Goal: Communication & Community: Participate in discussion

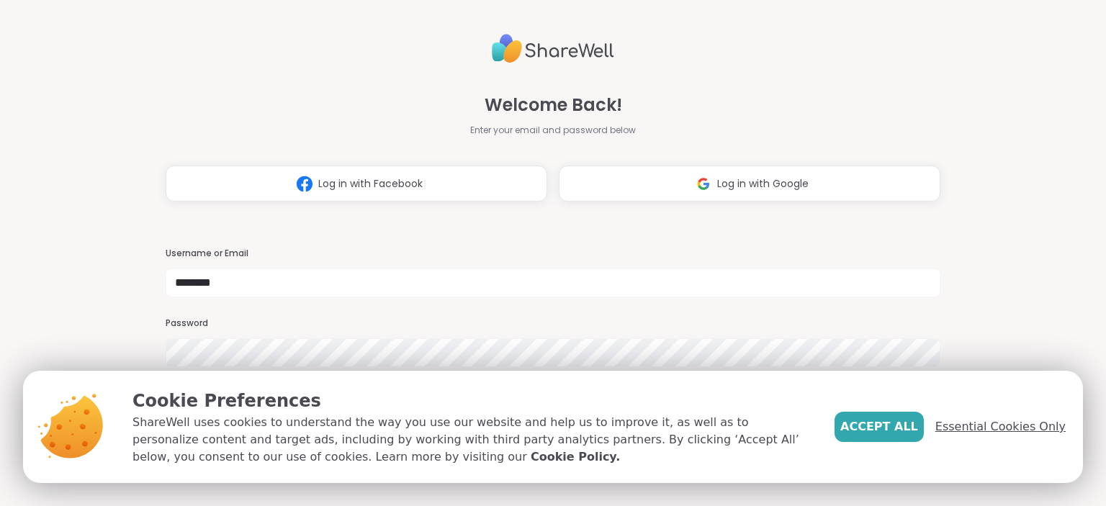
click at [968, 425] on span "Essential Cookies Only" at bounding box center [1000, 426] width 130 height 17
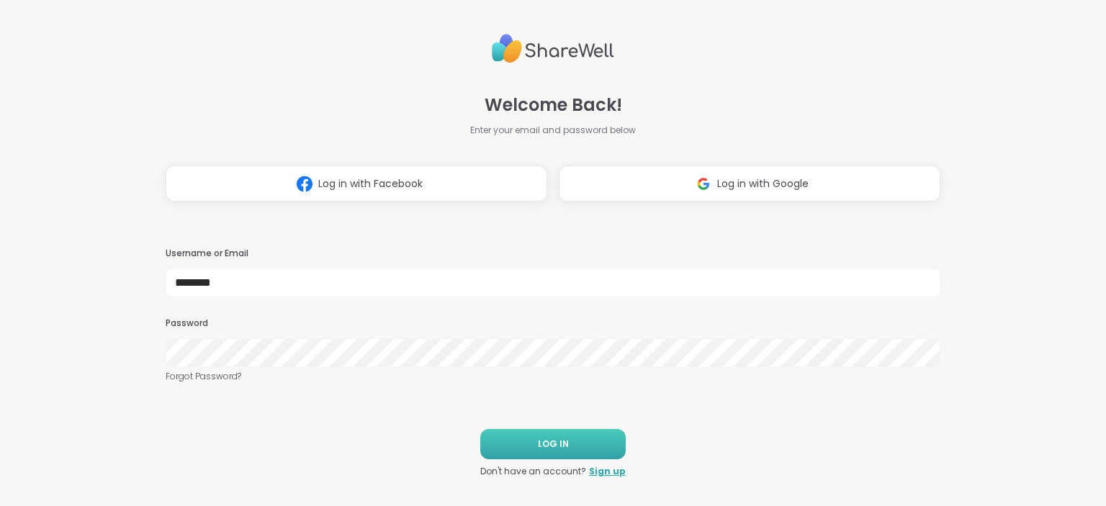
click at [595, 436] on button "LOG IN" at bounding box center [552, 444] width 145 height 30
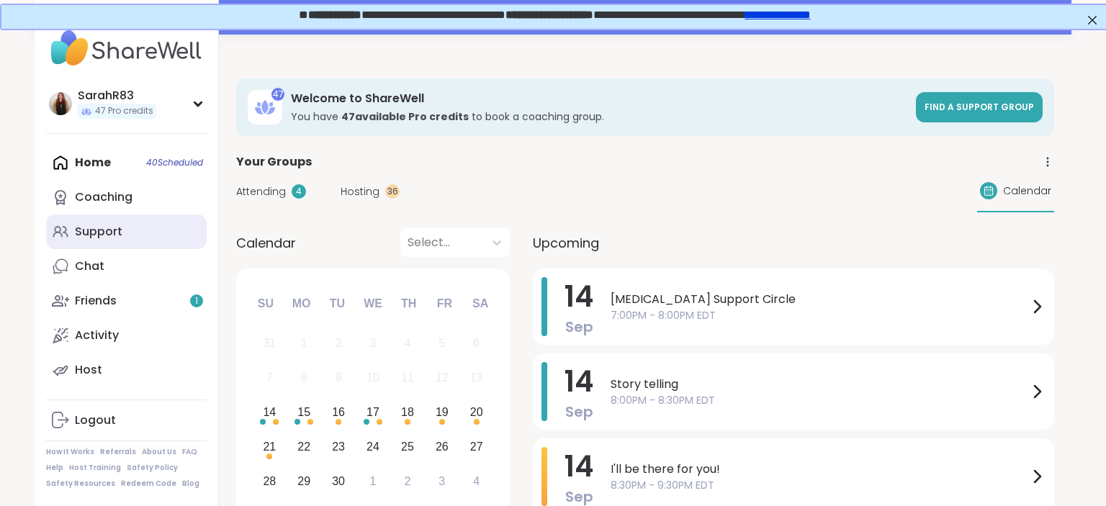
click at [127, 234] on link "Support" at bounding box center [126, 232] width 161 height 35
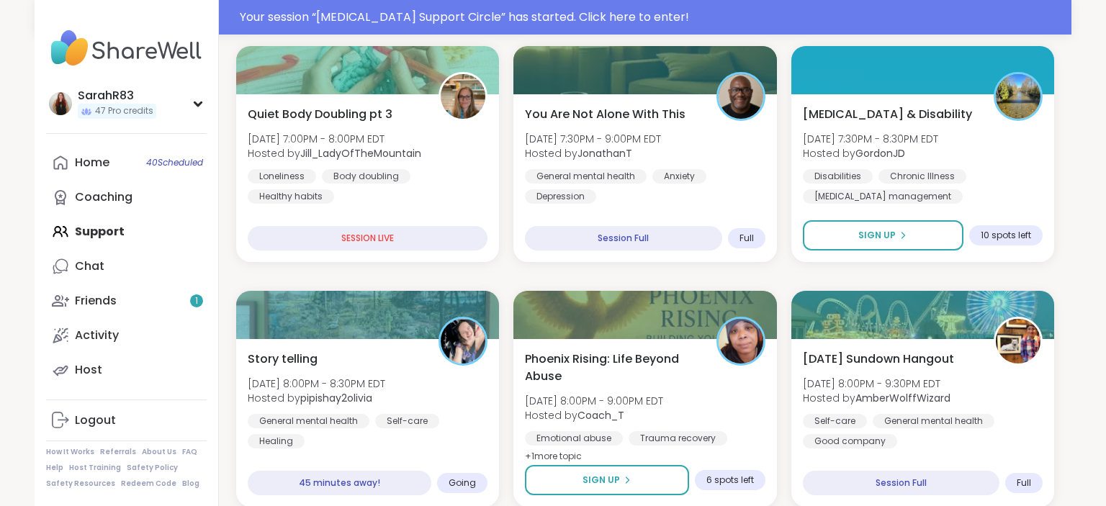
scroll to position [538, 2]
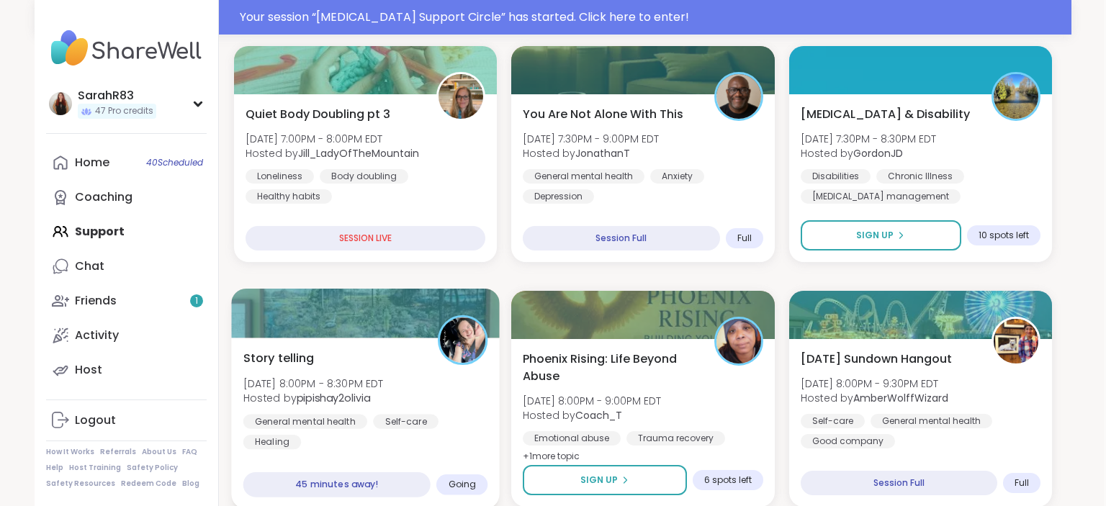
click at [432, 460] on div "Story telling [PERSON_NAME][DATE] 8:00PM - 8:30PM EDT Hosted by pipishay2olivia…" at bounding box center [365, 423] width 269 height 171
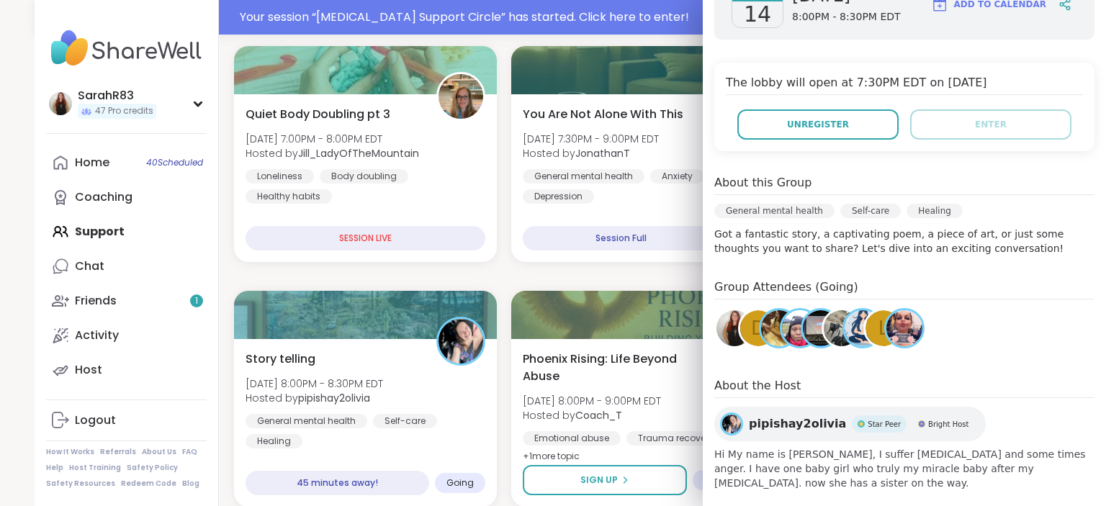
scroll to position [245, 0]
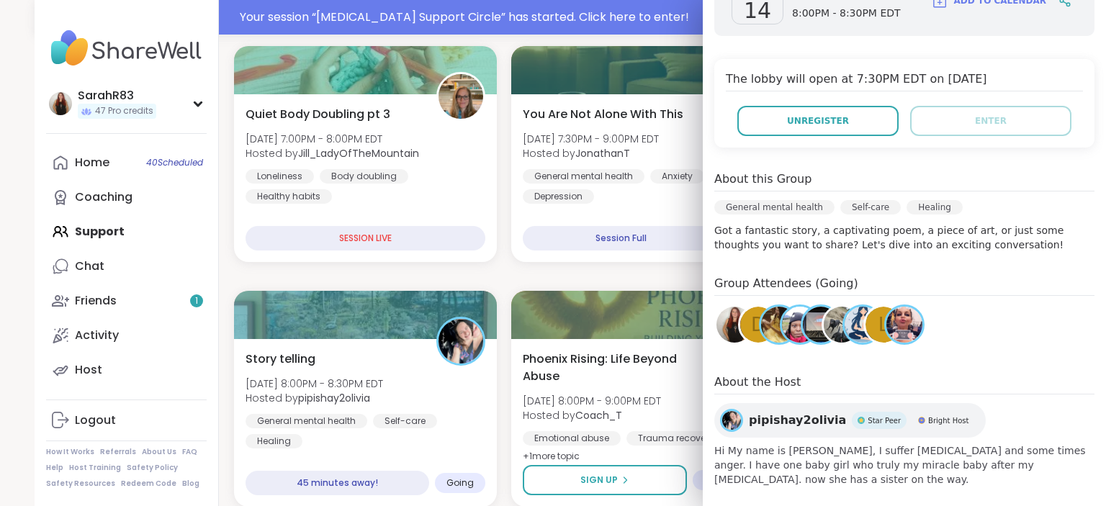
click at [799, 326] on img at bounding box center [800, 325] width 36 height 36
click at [681, 380] on span "Phoenix Rising: Life Beyond Abuse" at bounding box center [609, 366] width 179 height 35
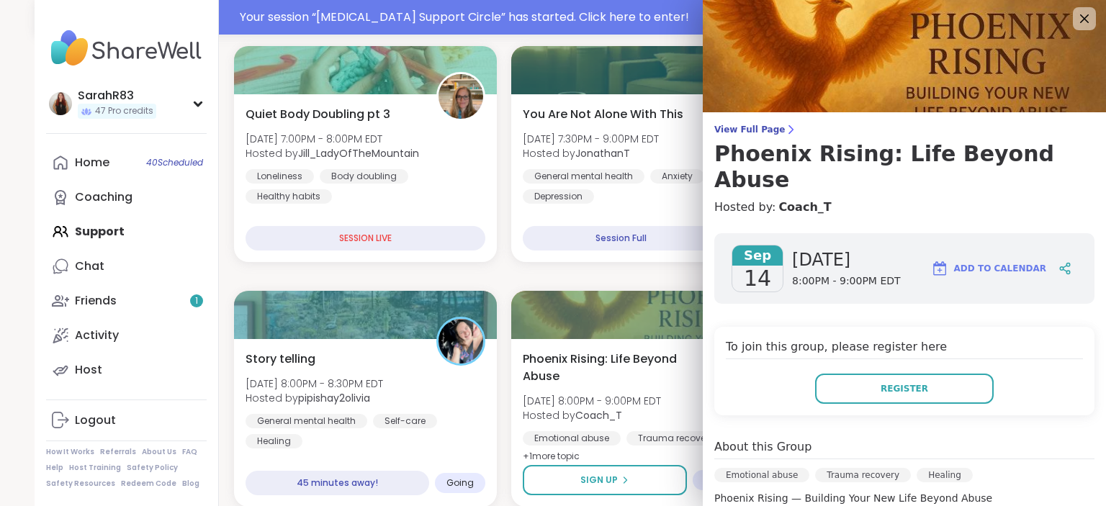
scroll to position [0, 0]
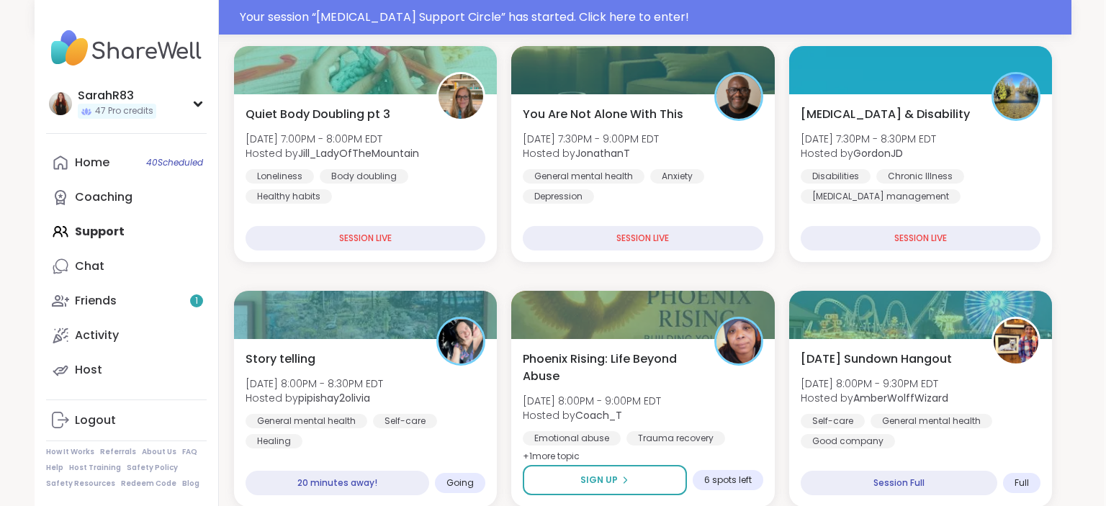
scroll to position [504, 2]
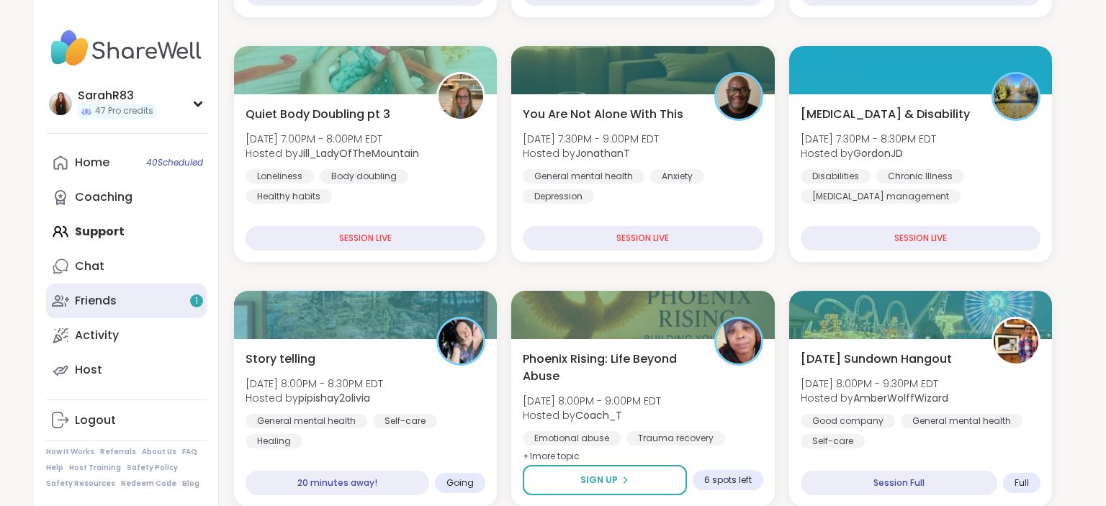
click at [114, 302] on div "Friends 1" at bounding box center [96, 301] width 42 height 16
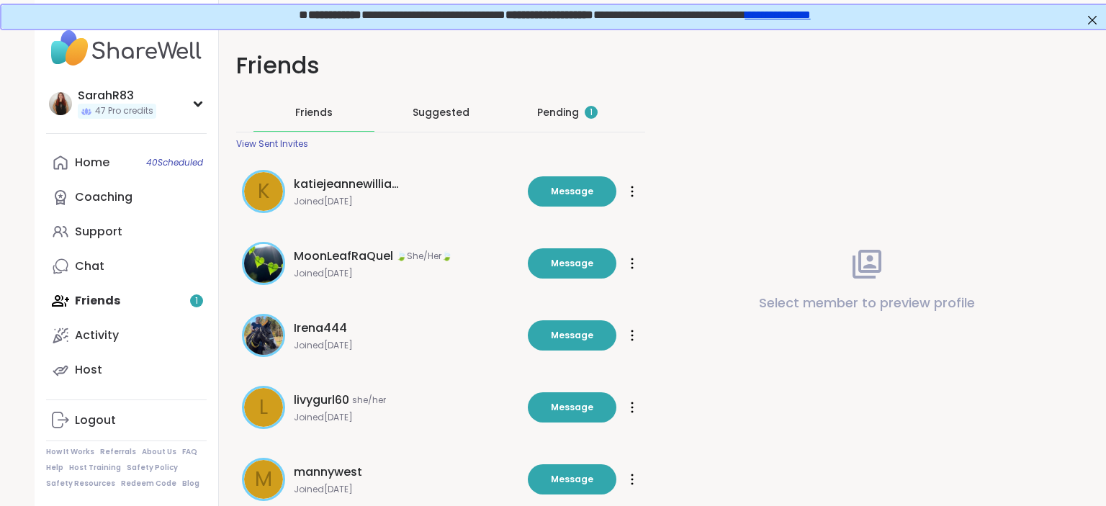
click at [565, 114] on div "Pending 1" at bounding box center [567, 112] width 60 height 14
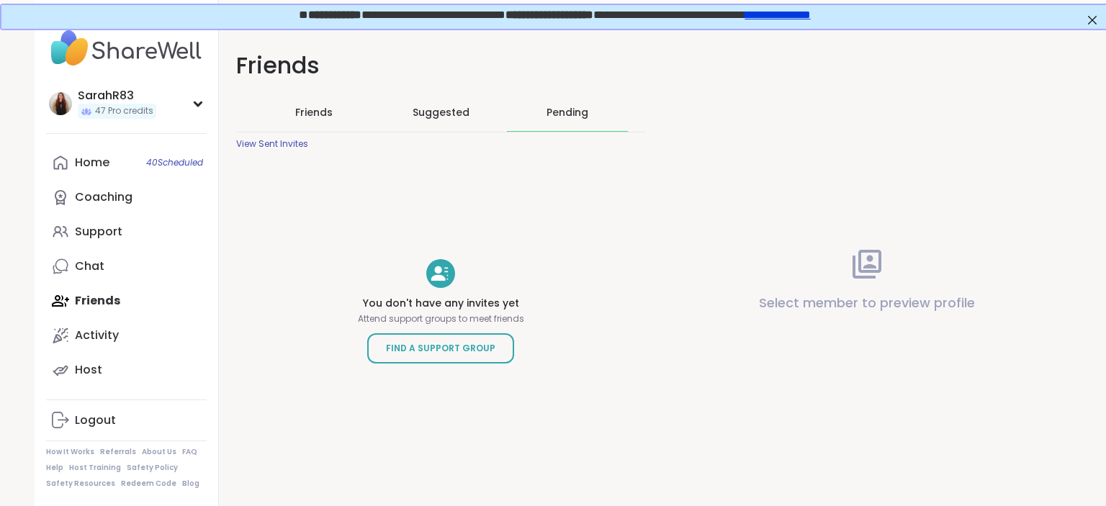
click at [595, 112] on div "Pending" at bounding box center [567, 113] width 121 height 38
click at [91, 160] on div "Home 40 Scheduled" at bounding box center [92, 163] width 35 height 16
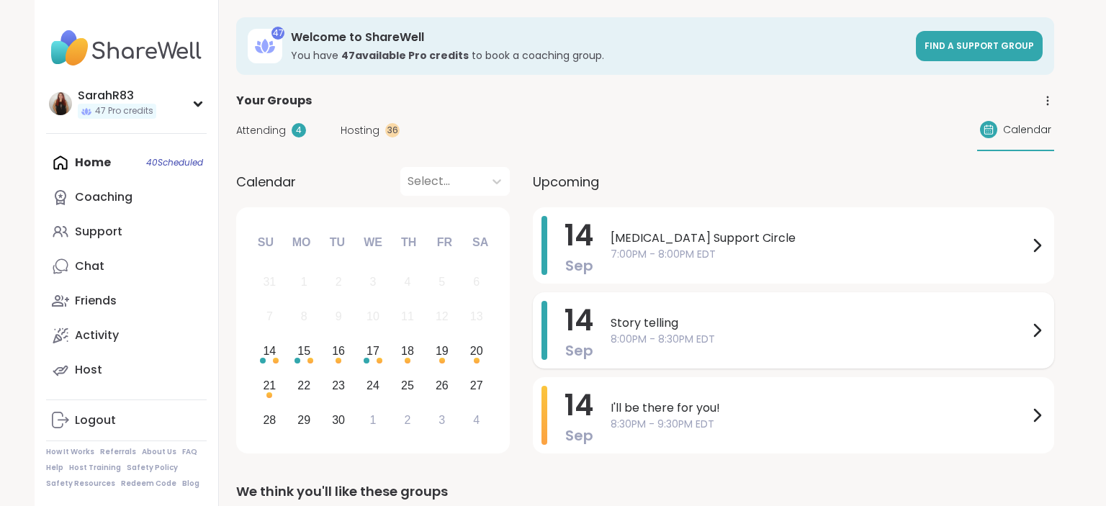
click at [795, 331] on span "Story telling" at bounding box center [819, 323] width 418 height 17
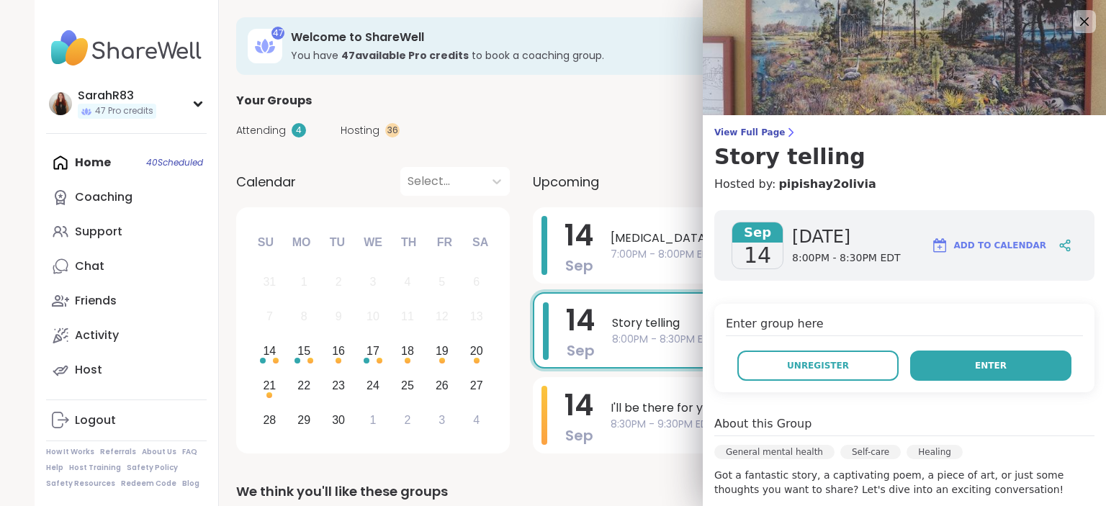
click at [960, 354] on button "Enter" at bounding box center [990, 366] width 161 height 30
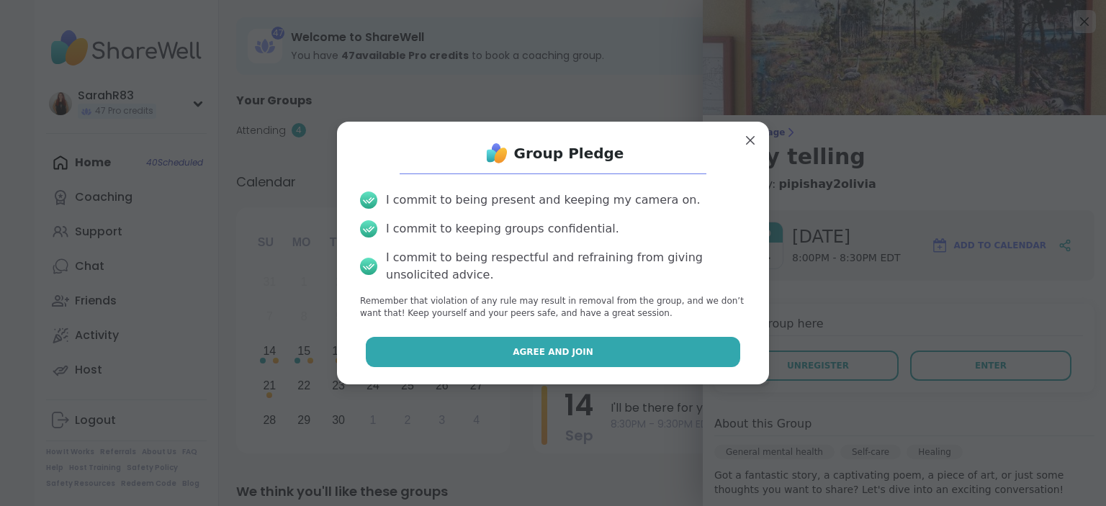
click at [643, 359] on button "Agree and Join" at bounding box center [553, 352] width 375 height 30
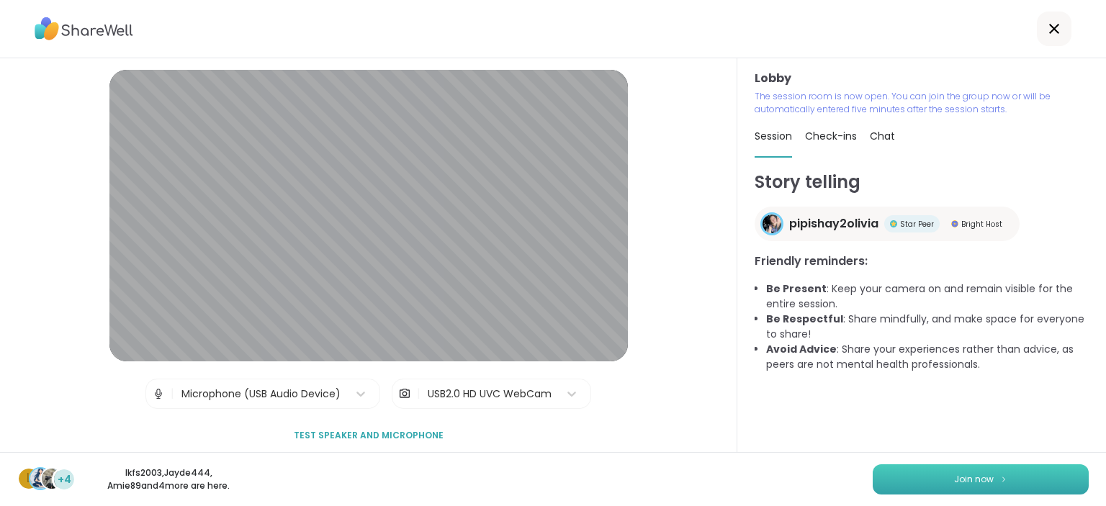
click at [909, 482] on button "Join now" at bounding box center [981, 479] width 216 height 30
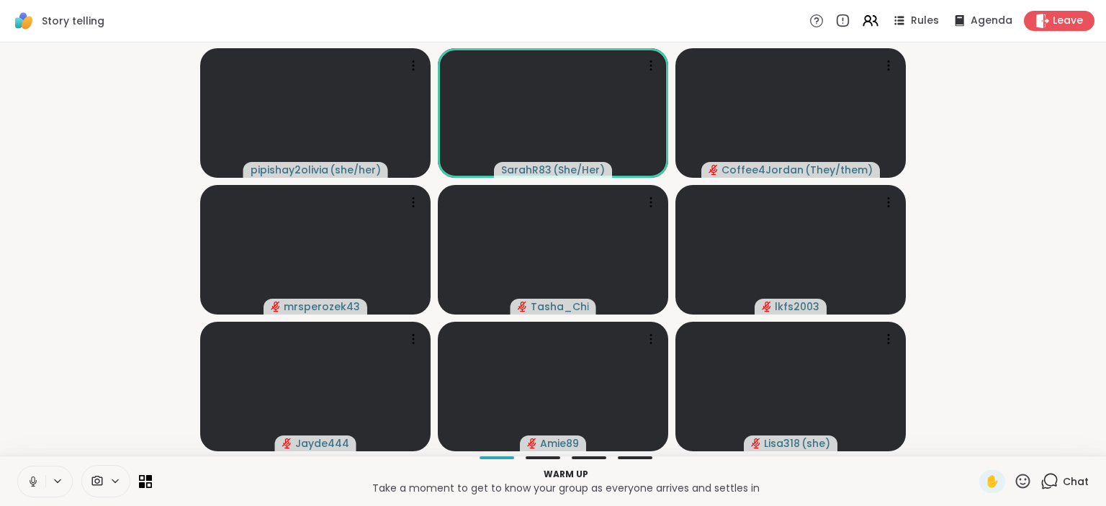
click at [1046, 482] on icon at bounding box center [1051, 480] width 14 height 13
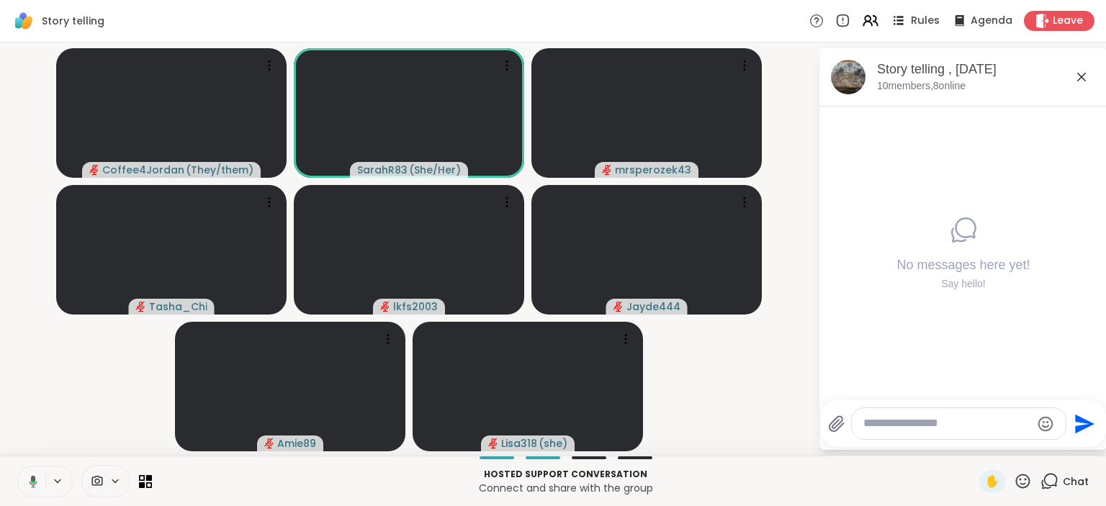
click at [916, 22] on span "Rules" at bounding box center [926, 21] width 30 height 15
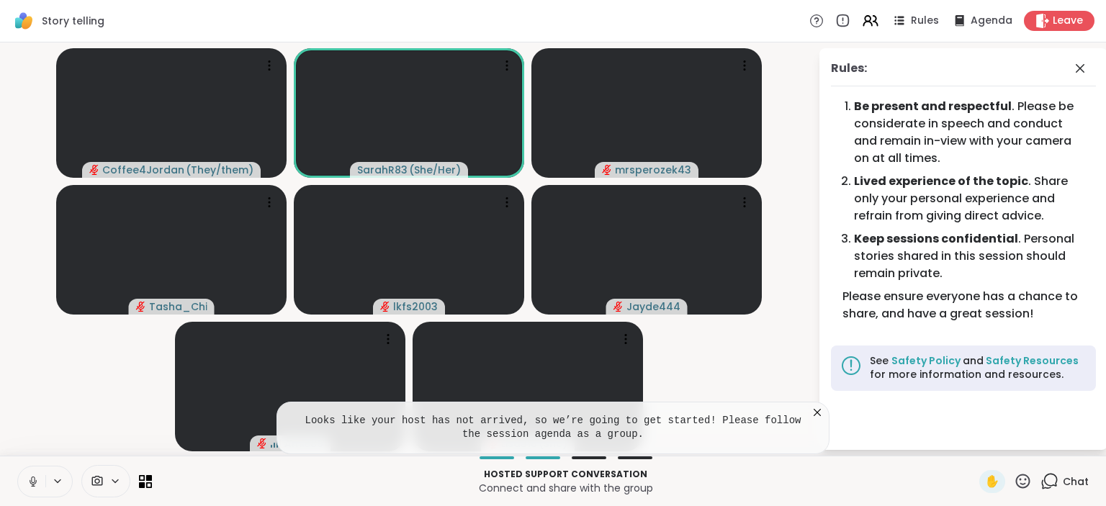
click at [819, 416] on icon at bounding box center [817, 412] width 14 height 14
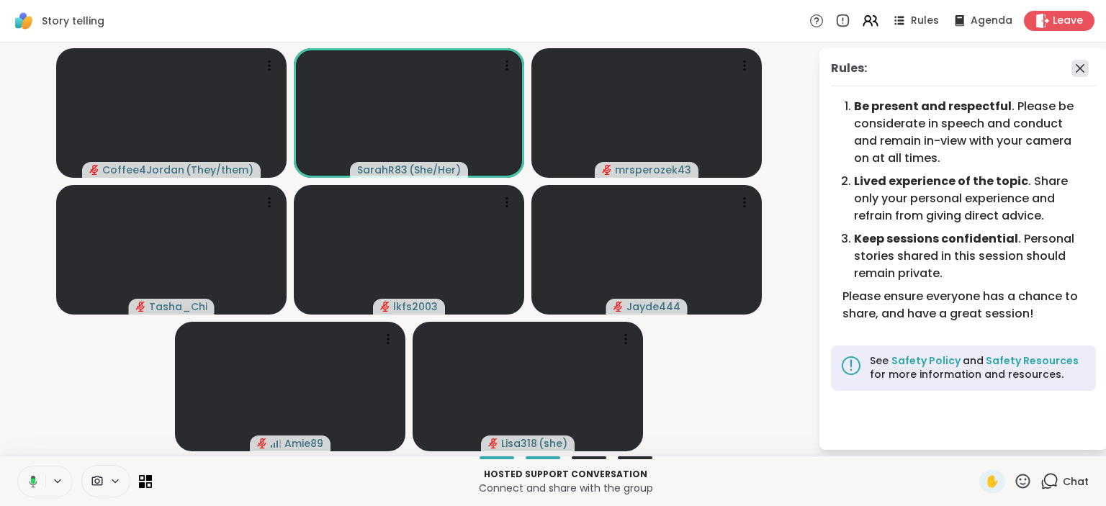
click at [1083, 67] on icon at bounding box center [1079, 68] width 17 height 17
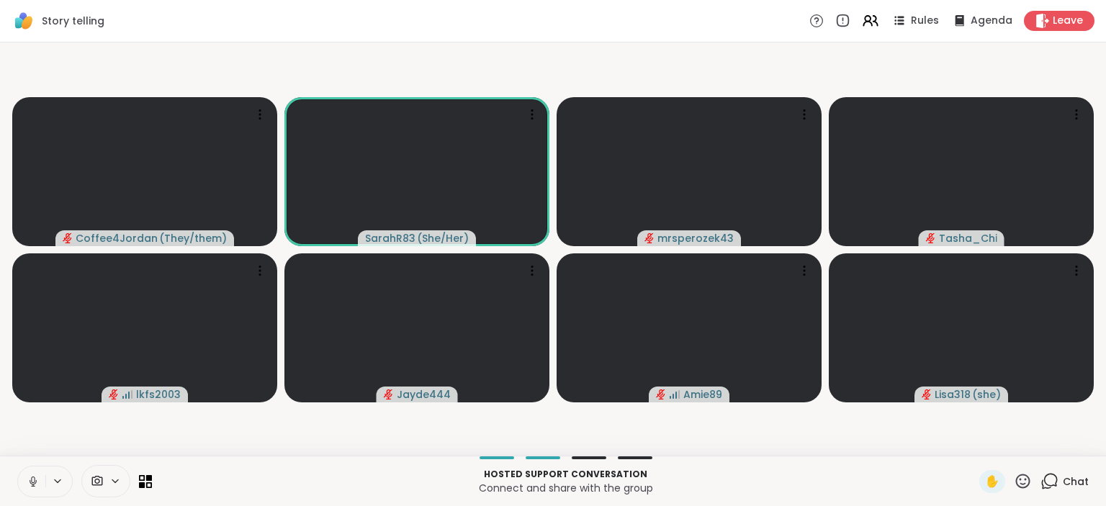
click at [1048, 482] on icon at bounding box center [1049, 481] width 18 height 18
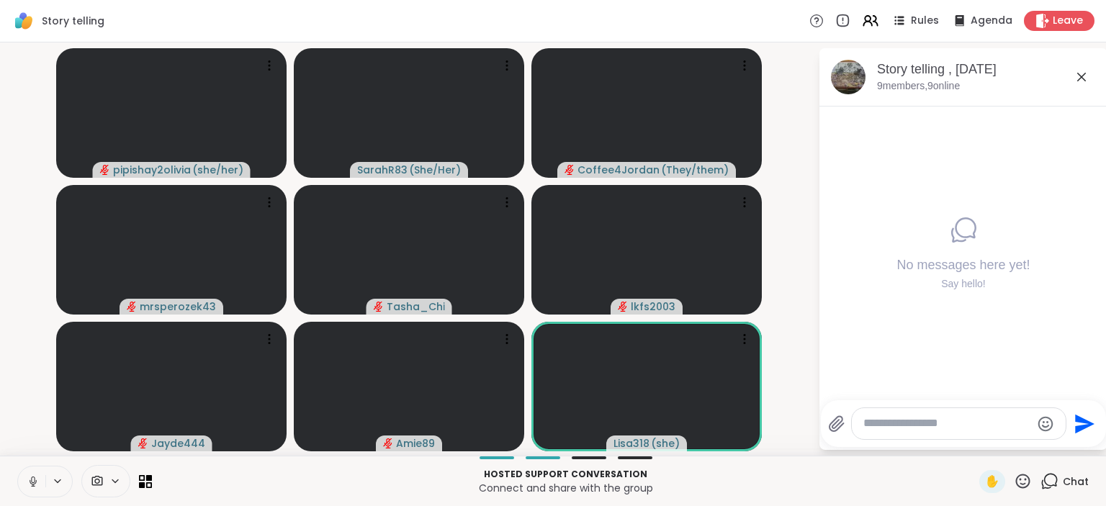
click at [27, 481] on icon at bounding box center [33, 481] width 13 height 13
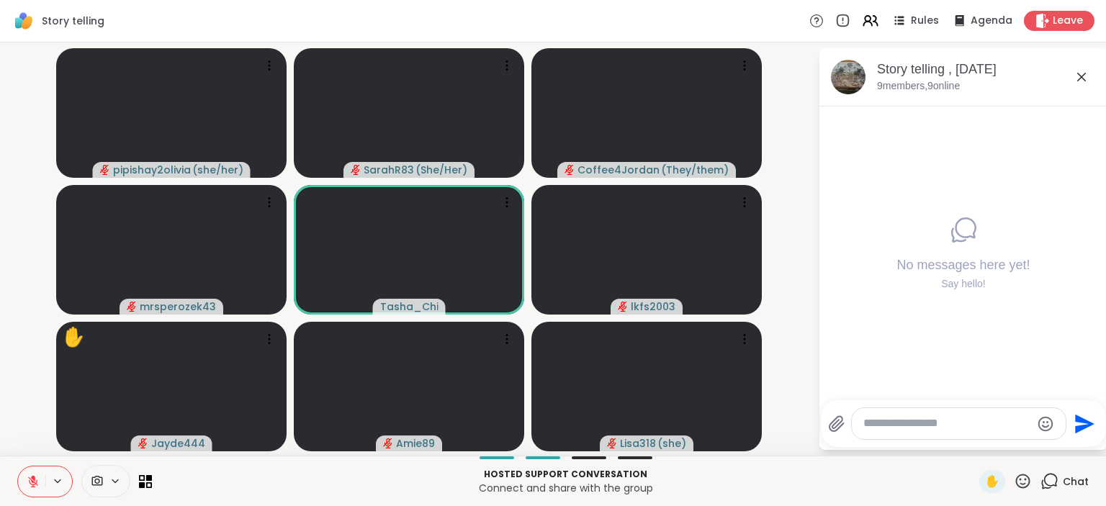
click at [36, 474] on button at bounding box center [31, 482] width 27 height 30
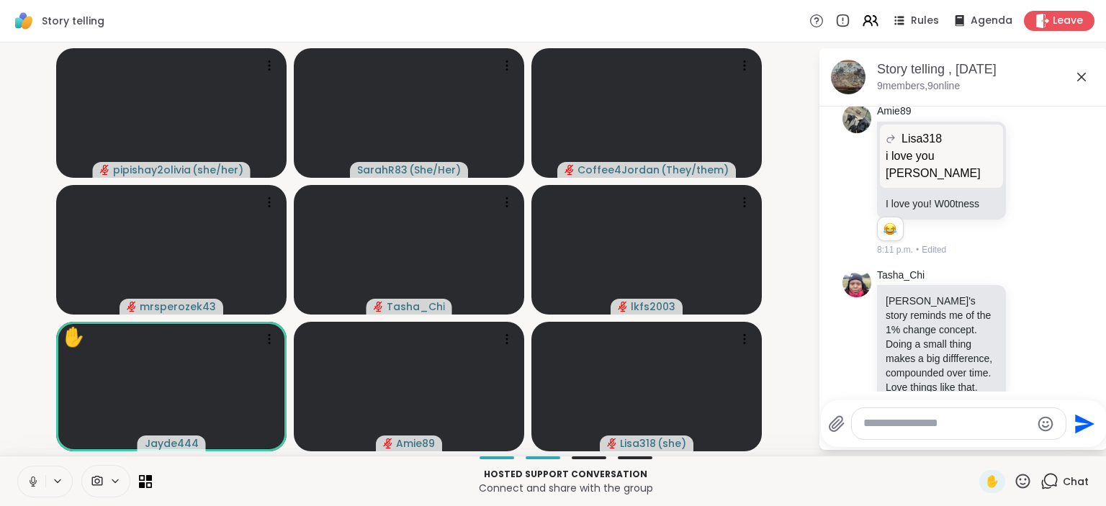
scroll to position [134, 0]
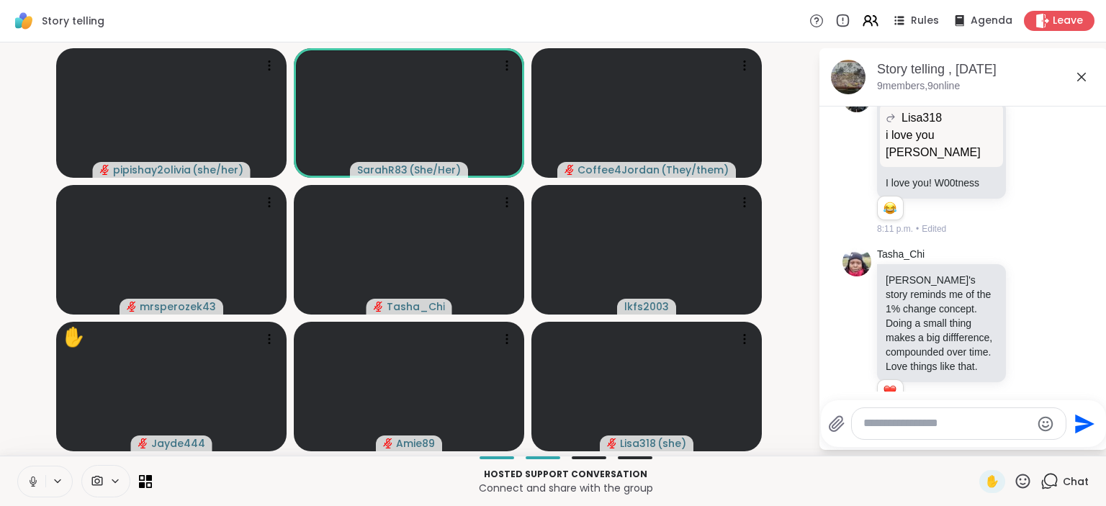
click at [909, 425] on textarea "Type your message" at bounding box center [947, 423] width 168 height 15
type textarea "*"
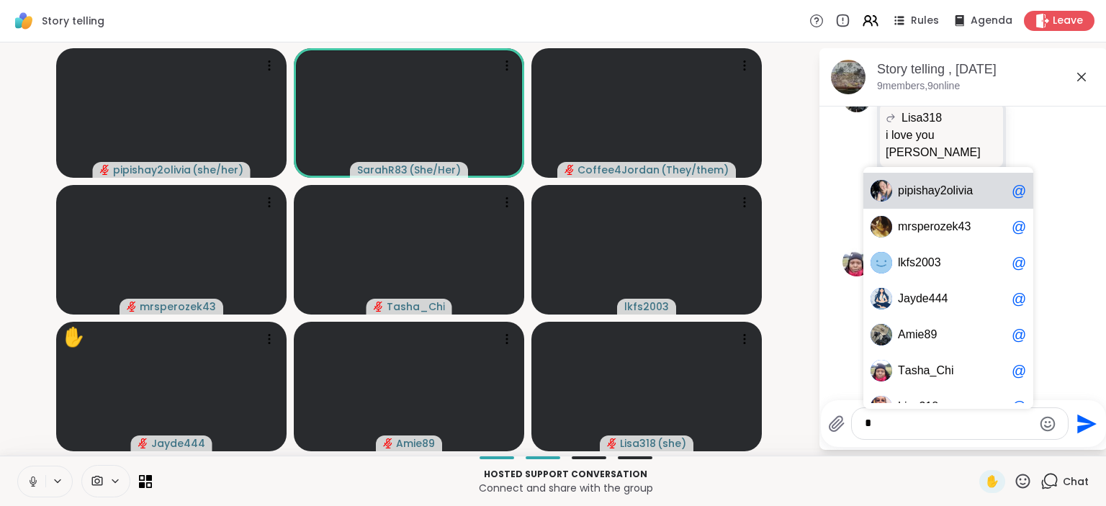
click at [974, 201] on div "p i p i s h a y 2 o l i v i a @" at bounding box center [948, 191] width 170 height 36
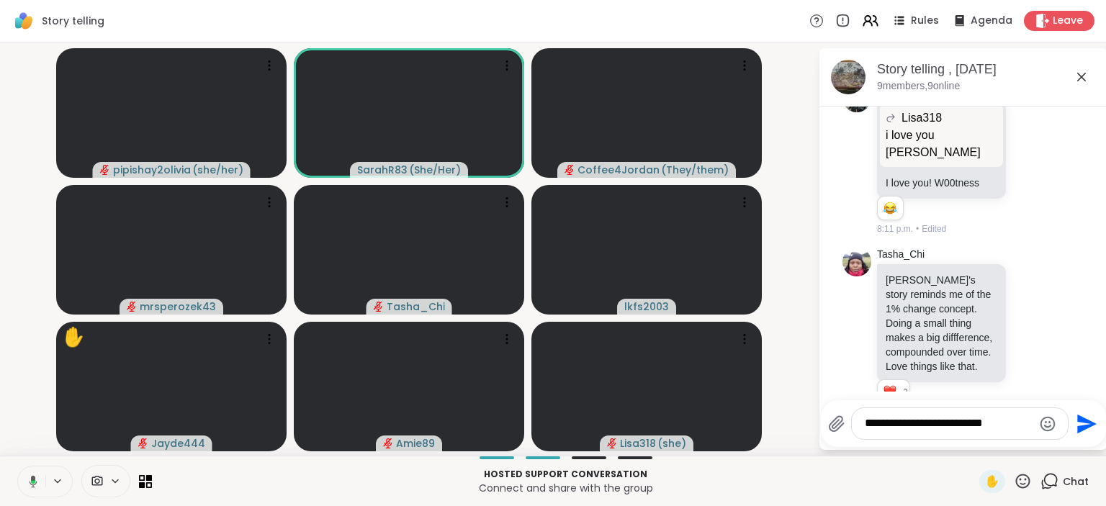
type textarea "**********"
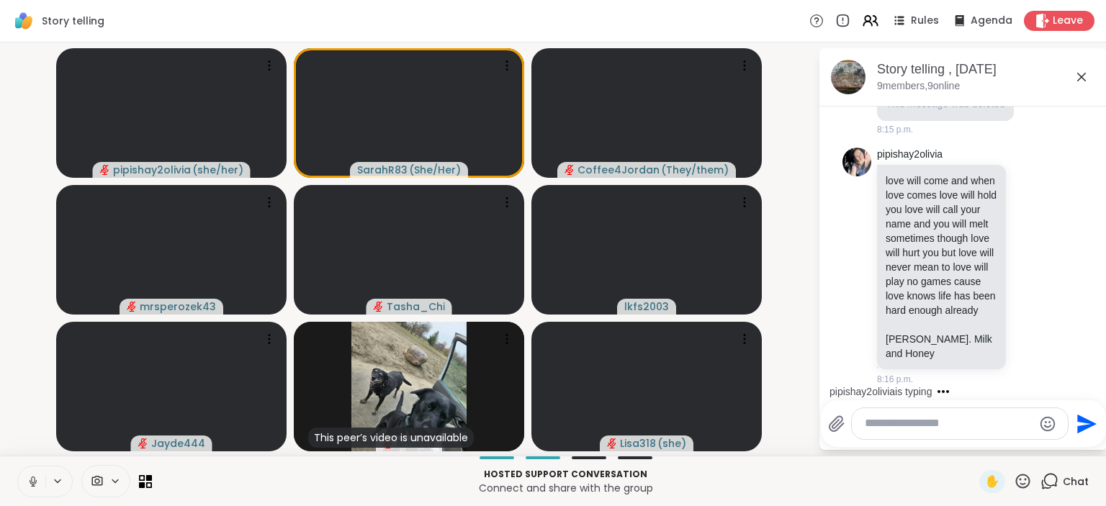
scroll to position [552, 0]
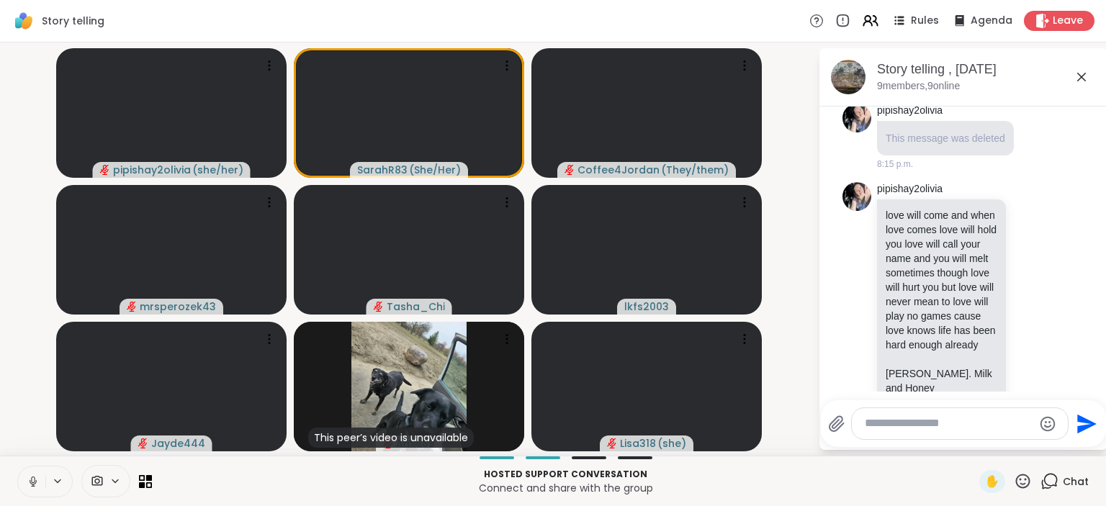
click at [29, 281] on video-player-container "pipishay2olivia ( she/her ) SarahR83 ( She/Her ) Coffee4Jordan ( They/them ) mr…" at bounding box center [409, 249] width 801 height 402
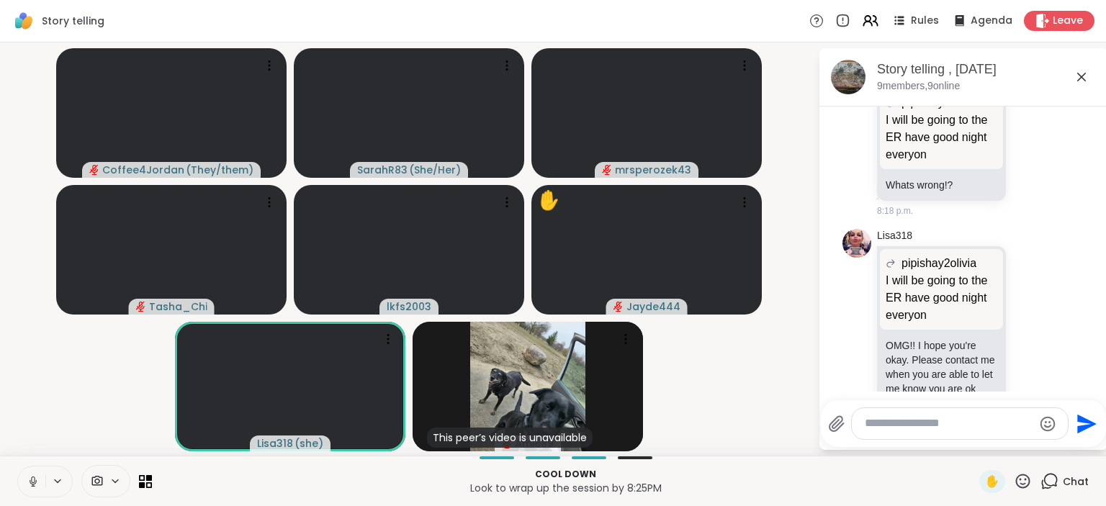
scroll to position [1117, 0]
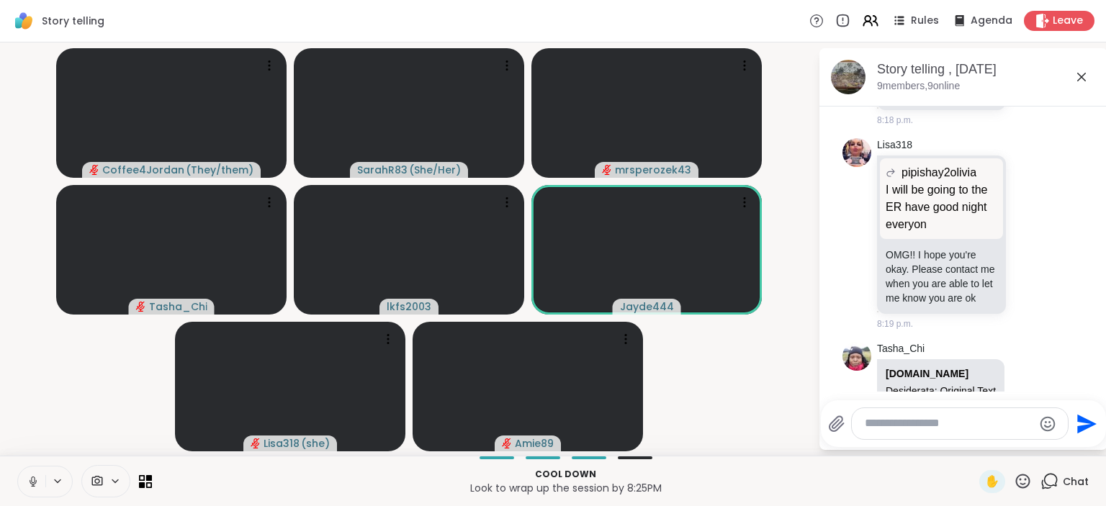
click at [1050, 485] on icon at bounding box center [1049, 481] width 18 height 18
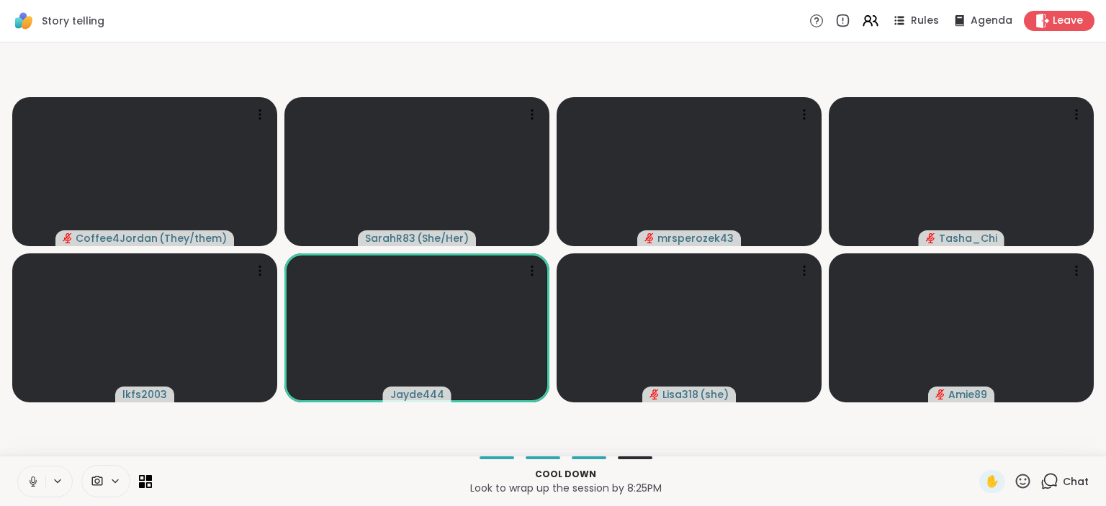
click at [1050, 485] on icon at bounding box center [1049, 481] width 18 height 18
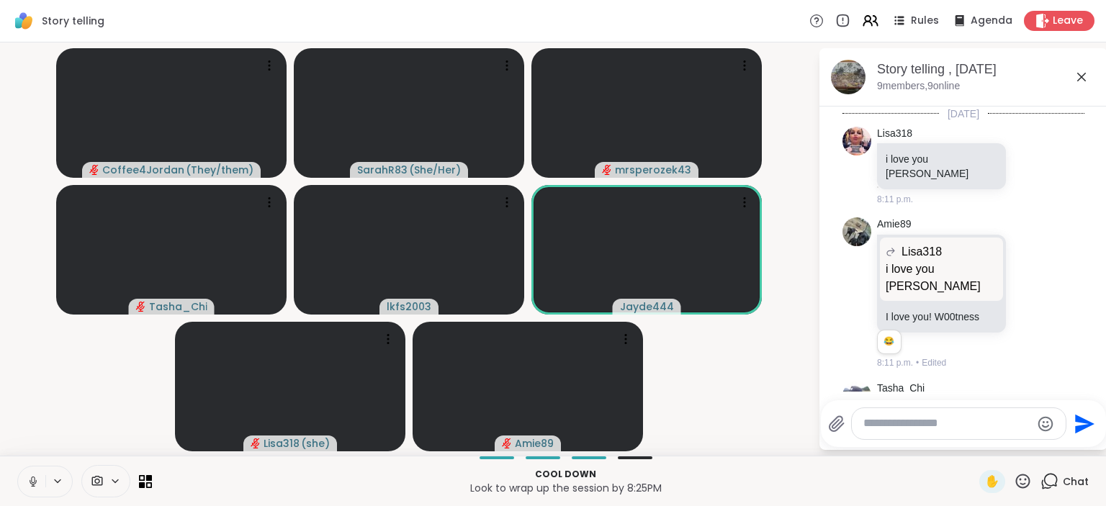
scroll to position [1196, 0]
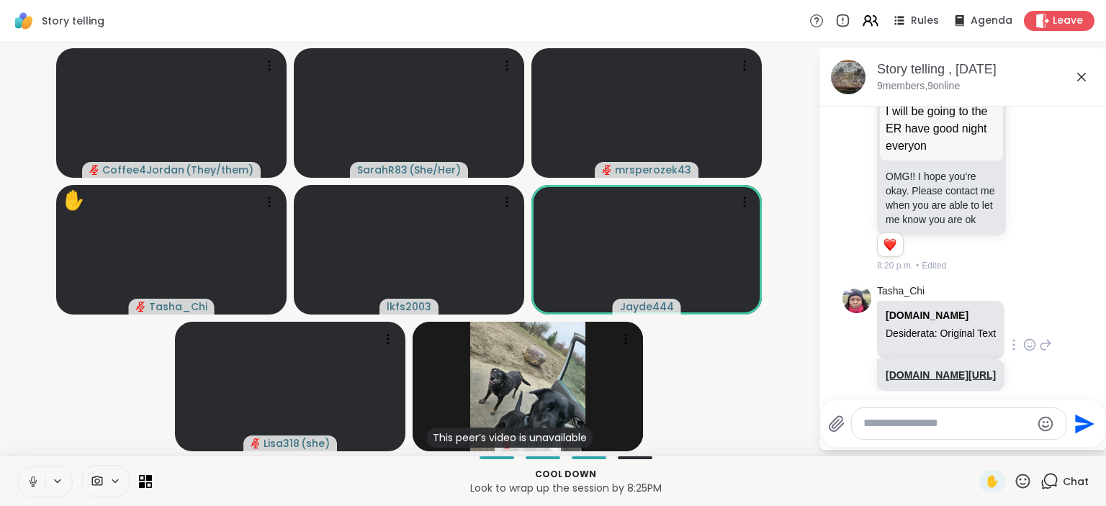
click at [911, 369] on link "[DOMAIN_NAME][URL]" at bounding box center [940, 375] width 110 height 12
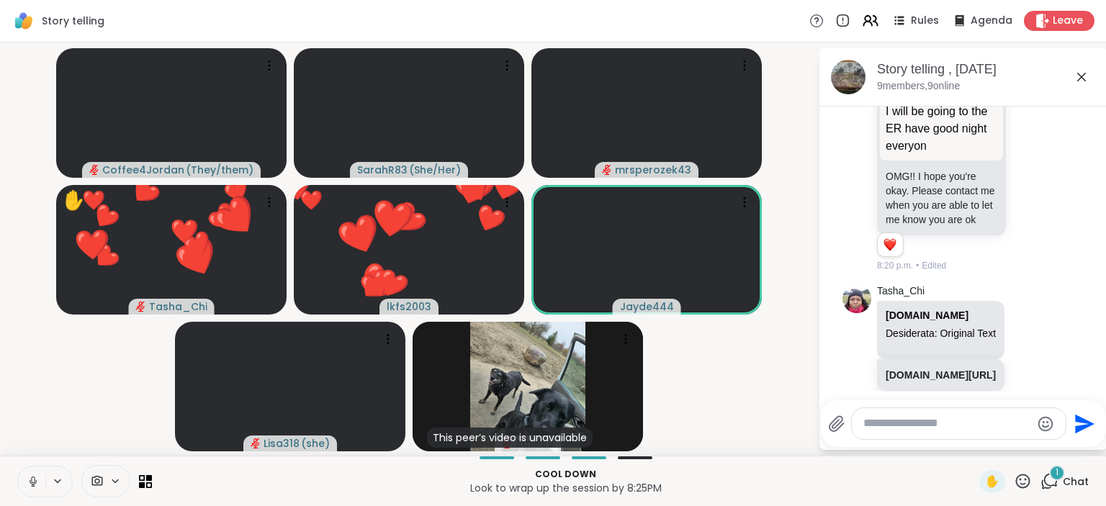
scroll to position [1302, 0]
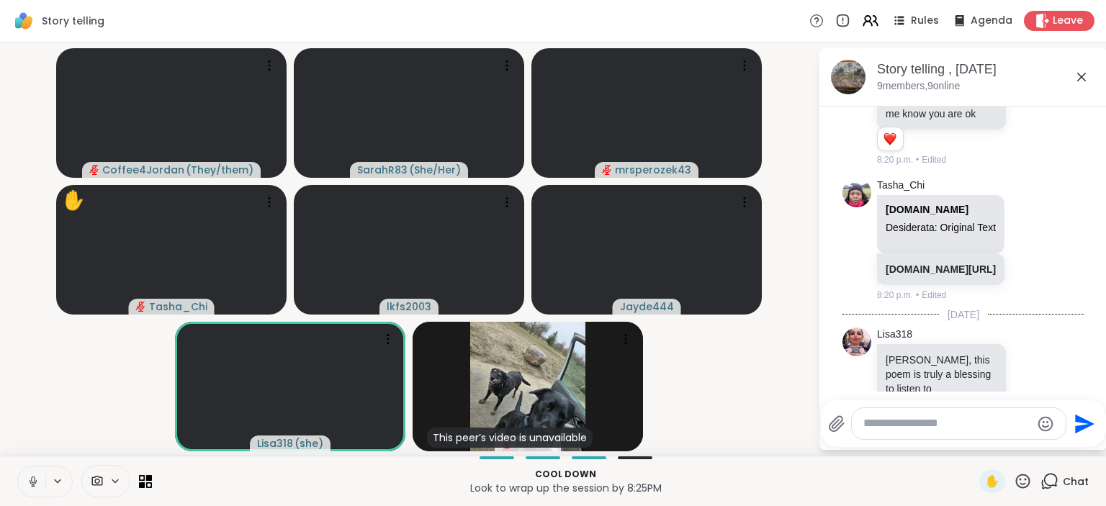
click at [29, 481] on icon at bounding box center [33, 481] width 13 height 13
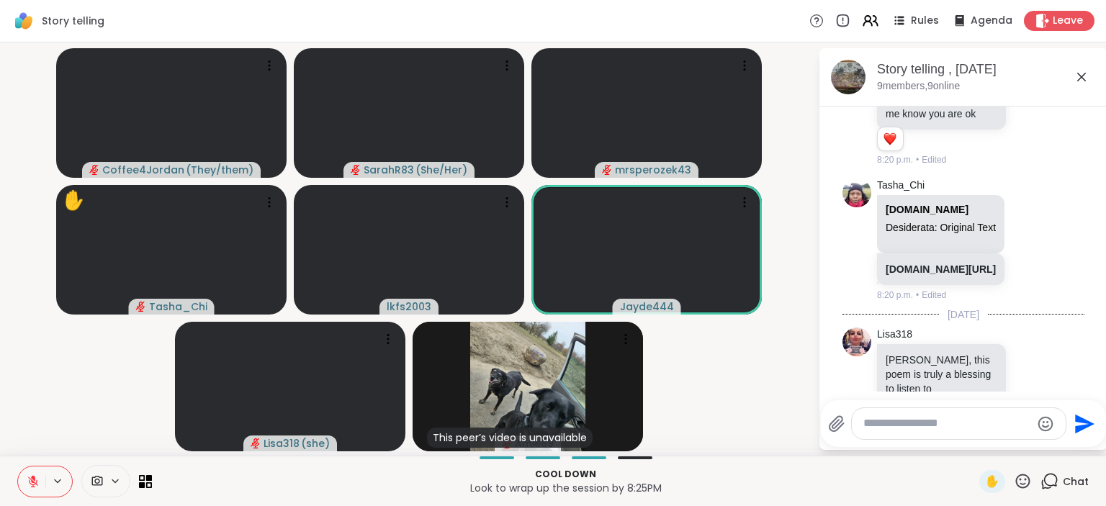
click at [30, 481] on icon at bounding box center [33, 482] width 10 height 10
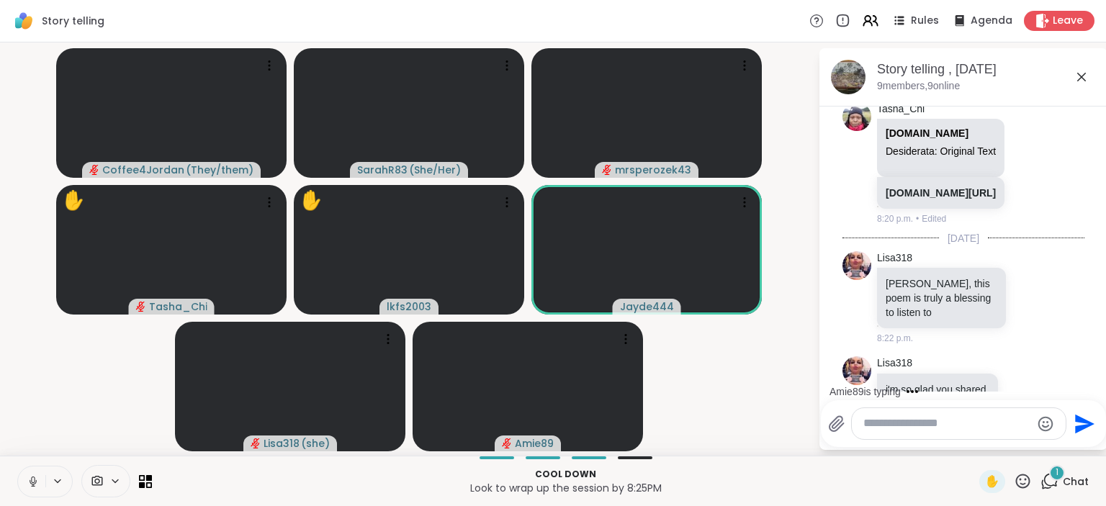
scroll to position [1454, 0]
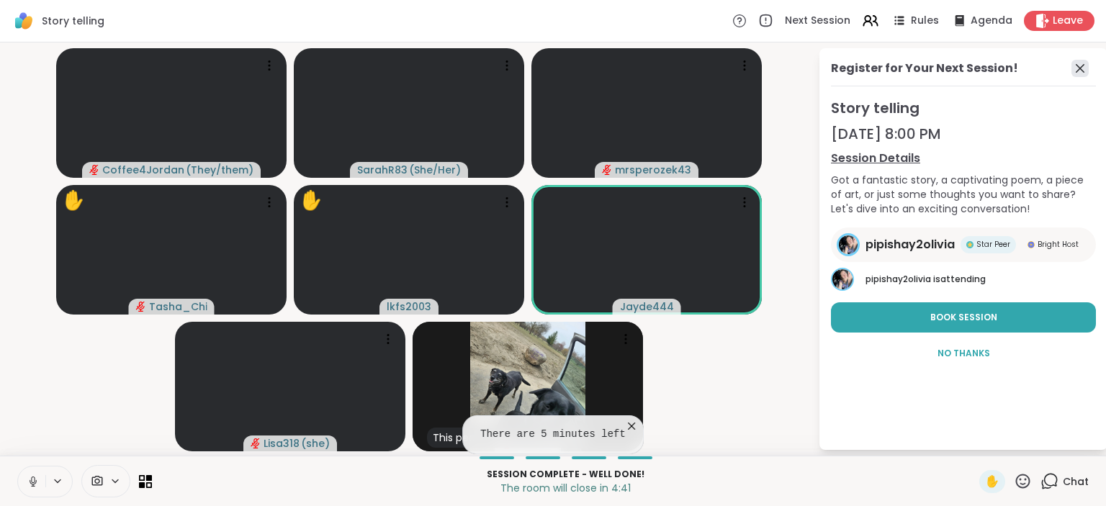
click at [1078, 66] on icon at bounding box center [1080, 68] width 9 height 9
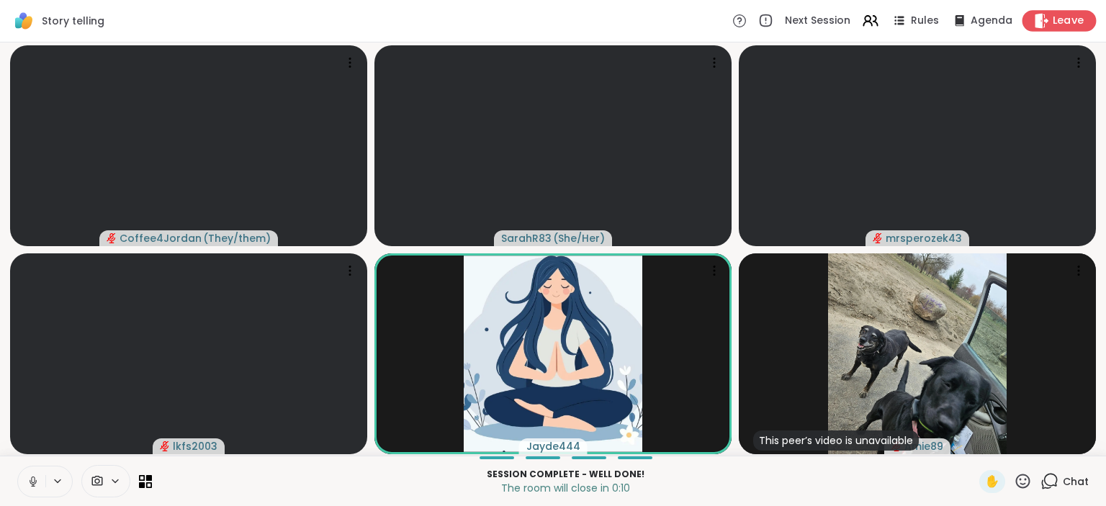
click at [1068, 17] on span "Leave" at bounding box center [1069, 21] width 32 height 15
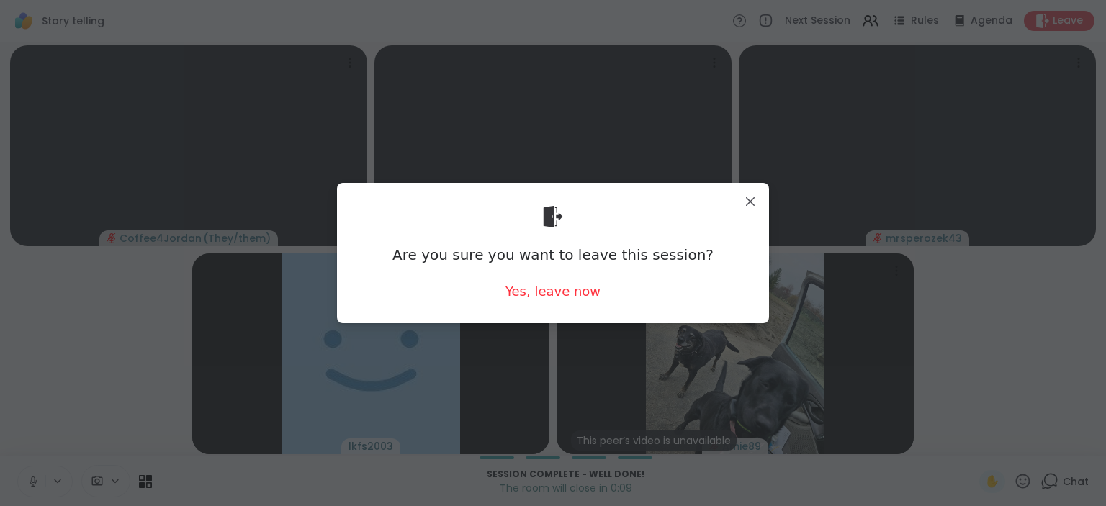
click at [574, 290] on div "Yes, leave now" at bounding box center [552, 291] width 95 height 18
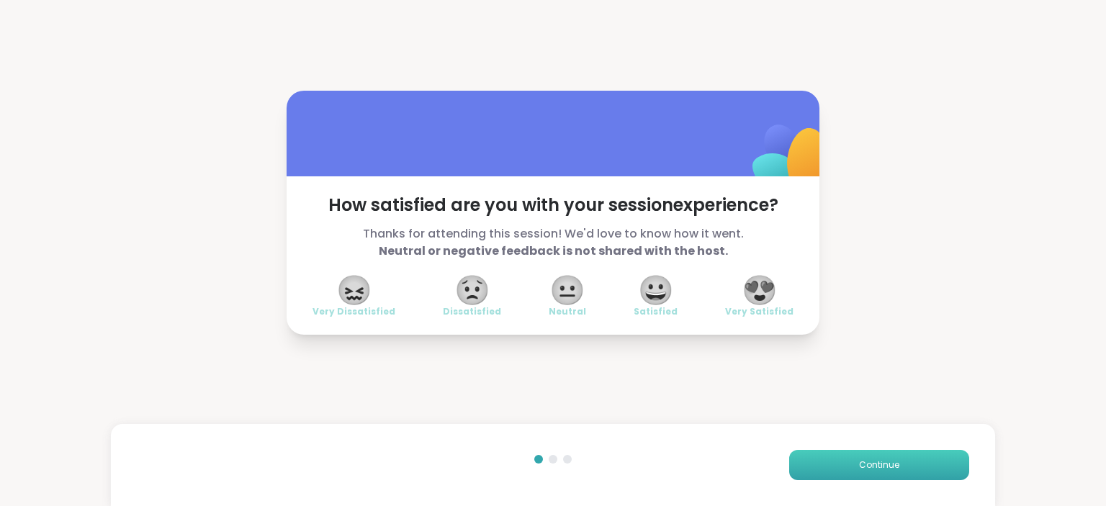
click at [860, 468] on button "Continue" at bounding box center [879, 465] width 180 height 30
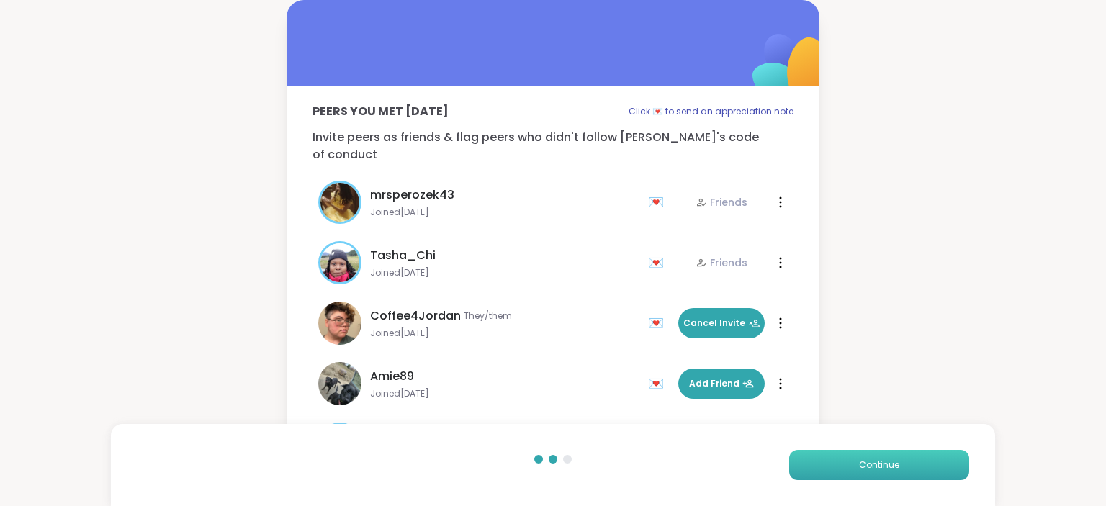
click at [860, 468] on button "Continue" at bounding box center [879, 465] width 180 height 30
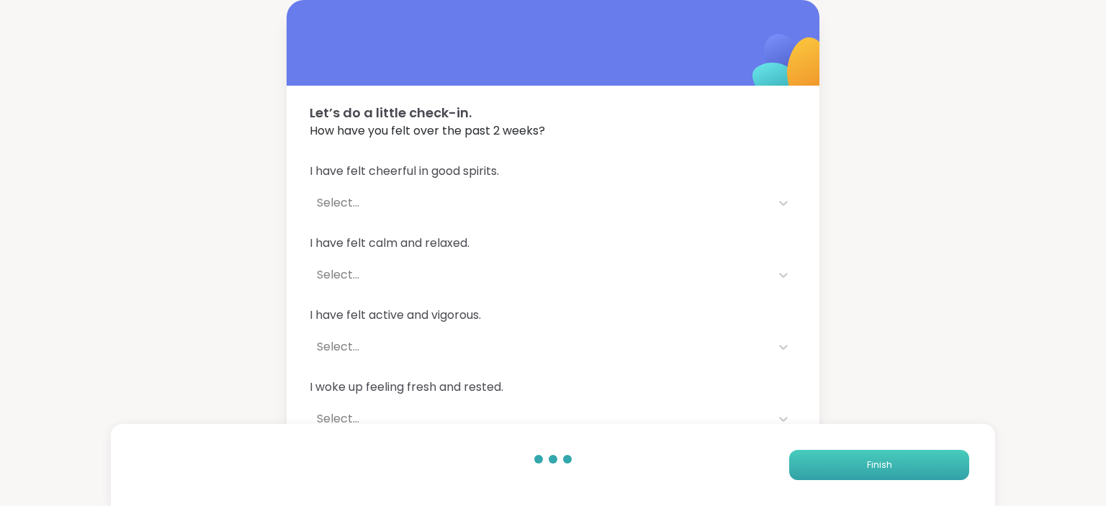
click at [860, 468] on button "Finish" at bounding box center [879, 465] width 180 height 30
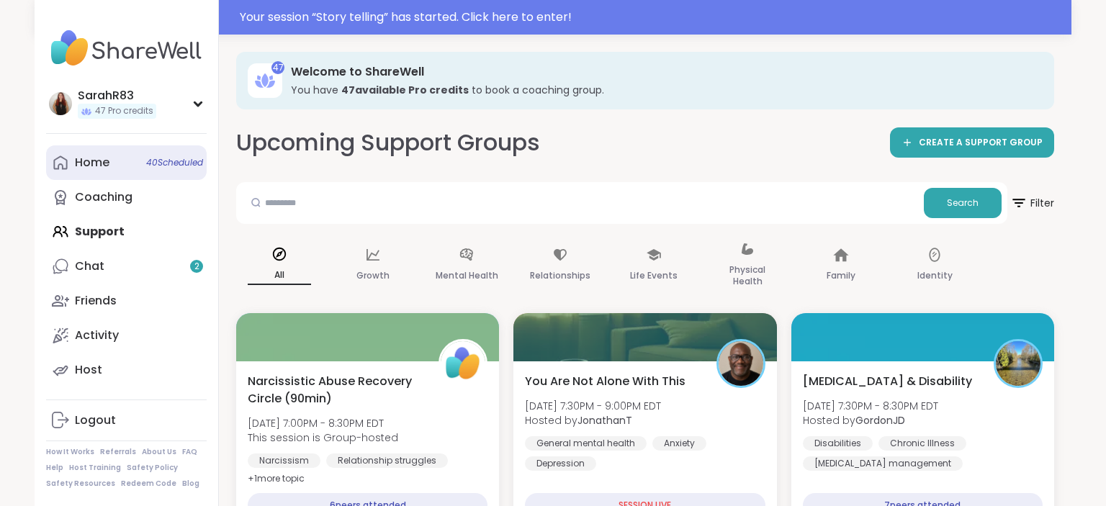
click at [104, 160] on div "Home 40 Scheduled" at bounding box center [92, 163] width 35 height 16
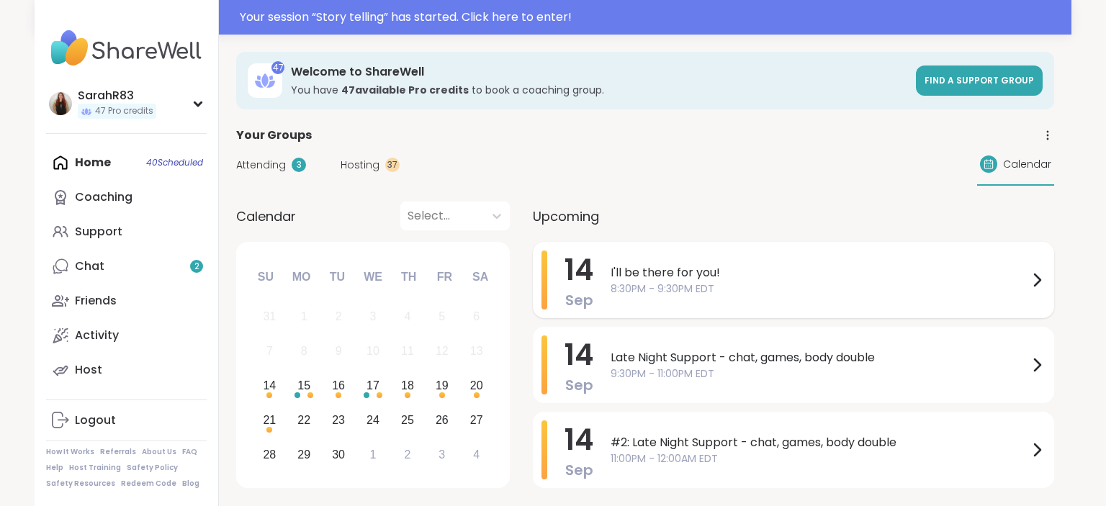
click at [616, 270] on span "I'll be there for you!" at bounding box center [819, 272] width 418 height 17
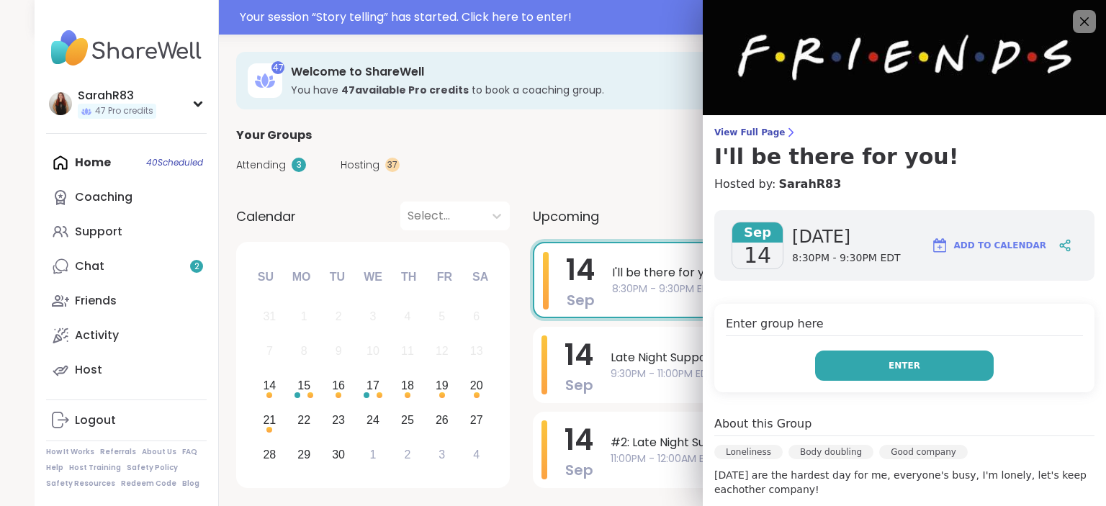
click at [883, 371] on button "Enter" at bounding box center [904, 366] width 179 height 30
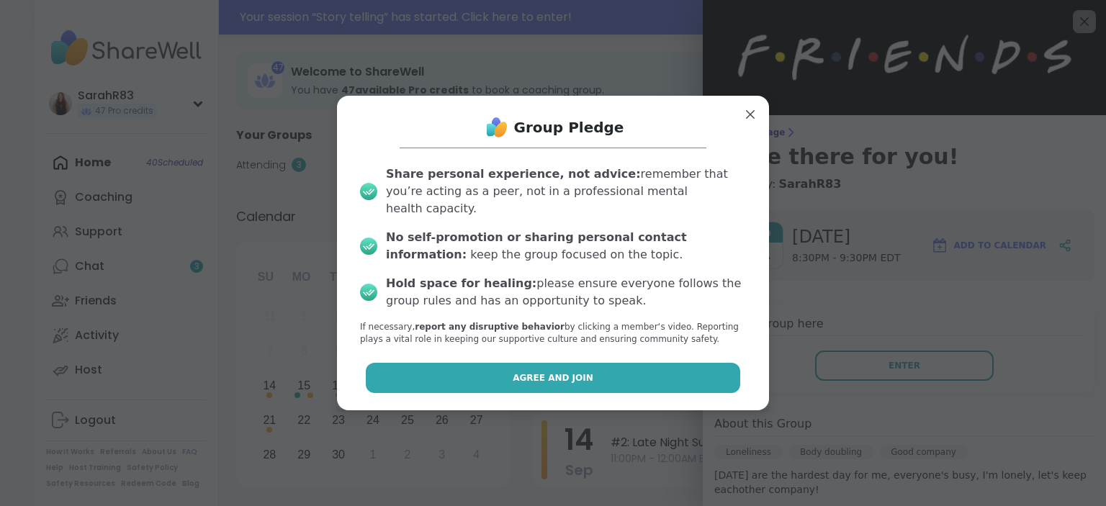
click at [681, 372] on button "Agree and Join" at bounding box center [553, 378] width 375 height 30
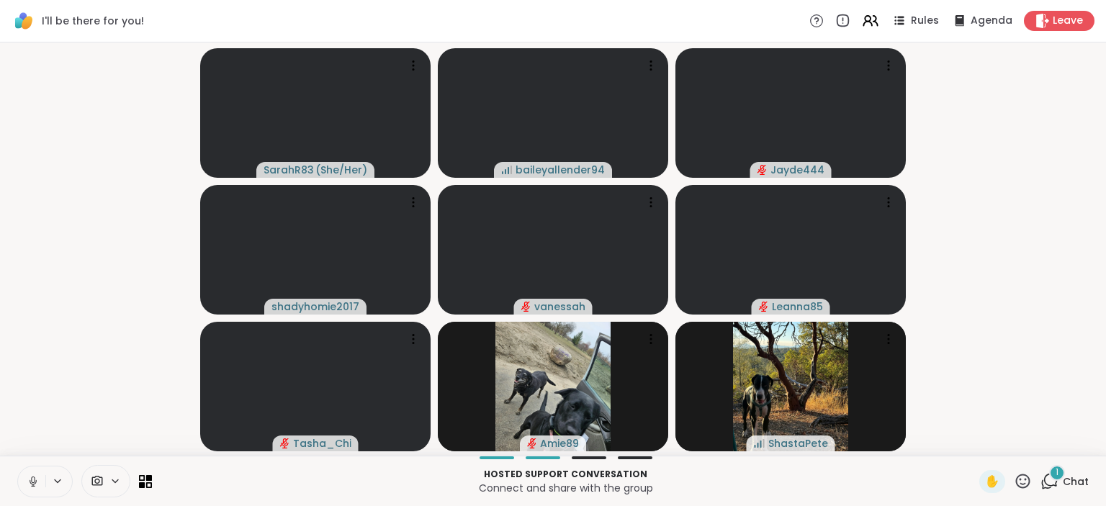
click at [33, 482] on icon at bounding box center [33, 481] width 13 height 13
click at [31, 484] on icon at bounding box center [33, 482] width 10 height 10
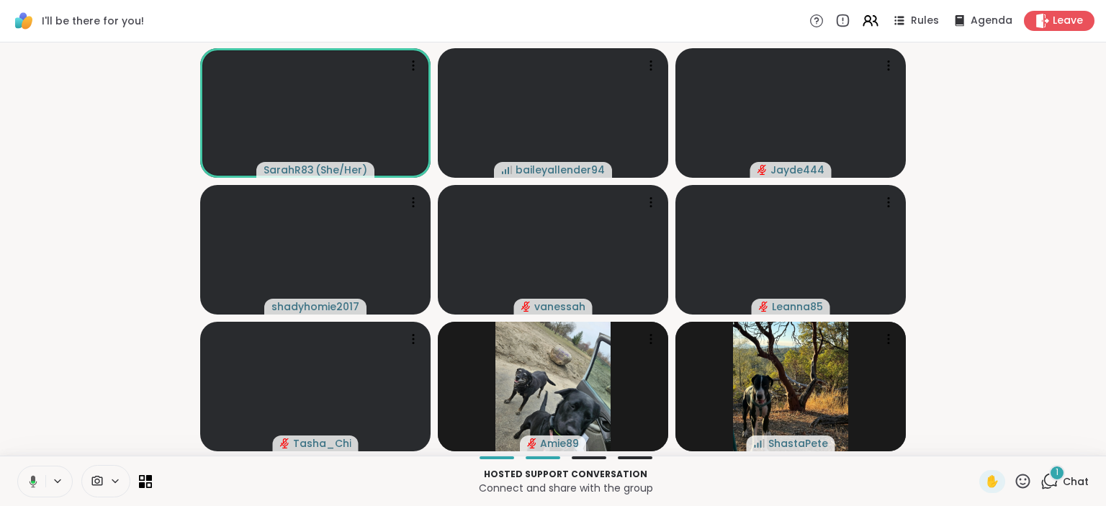
click at [16, 467] on button at bounding box center [31, 482] width 30 height 30
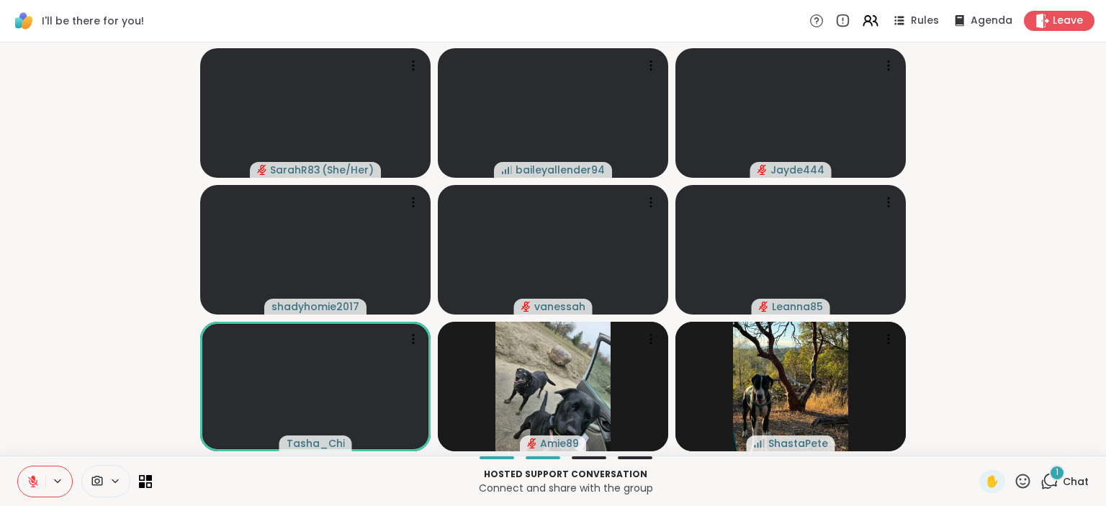
click at [35, 487] on icon at bounding box center [33, 482] width 10 height 10
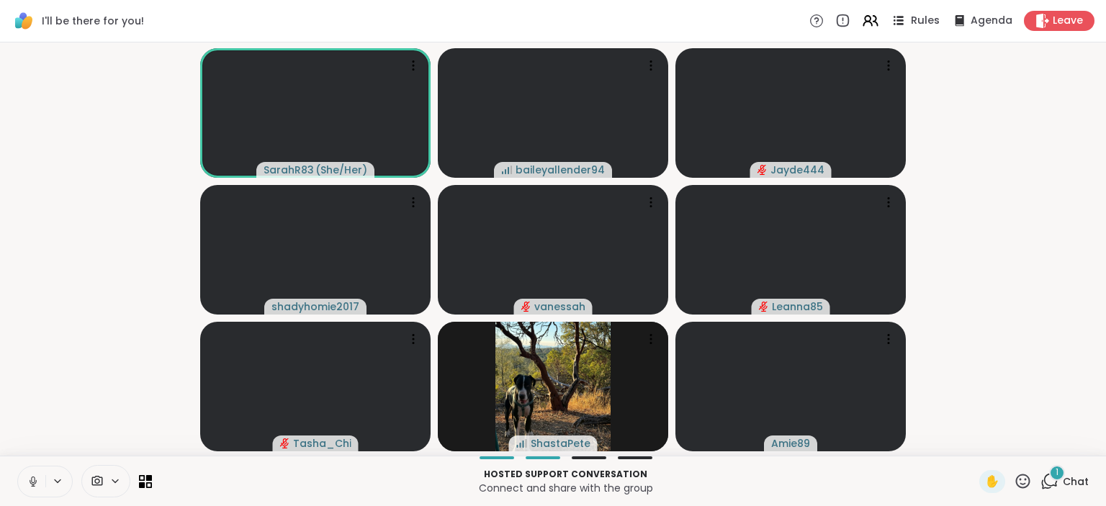
click at [917, 26] on span "Rules" at bounding box center [926, 21] width 30 height 15
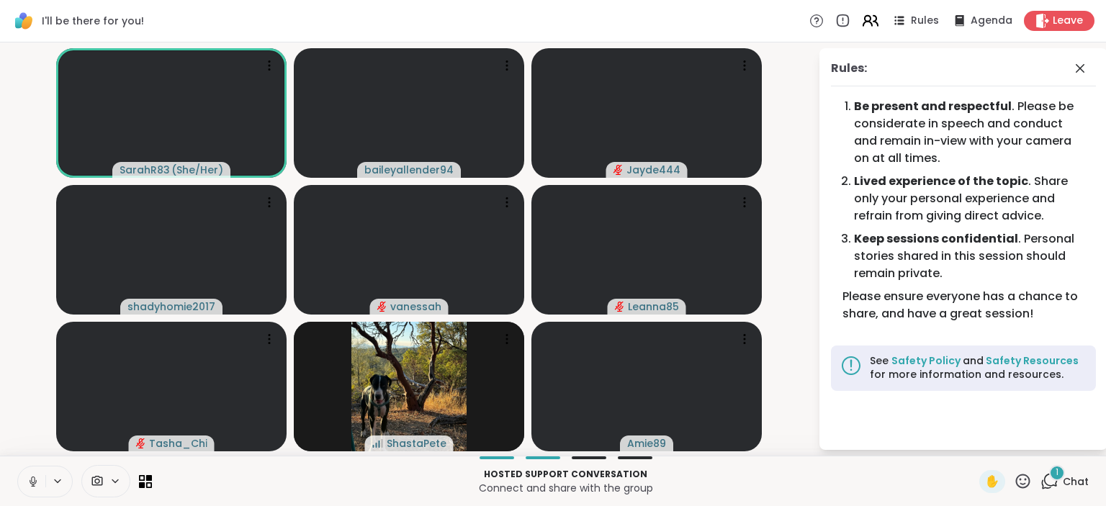
click at [878, 19] on icon at bounding box center [870, 21] width 18 height 18
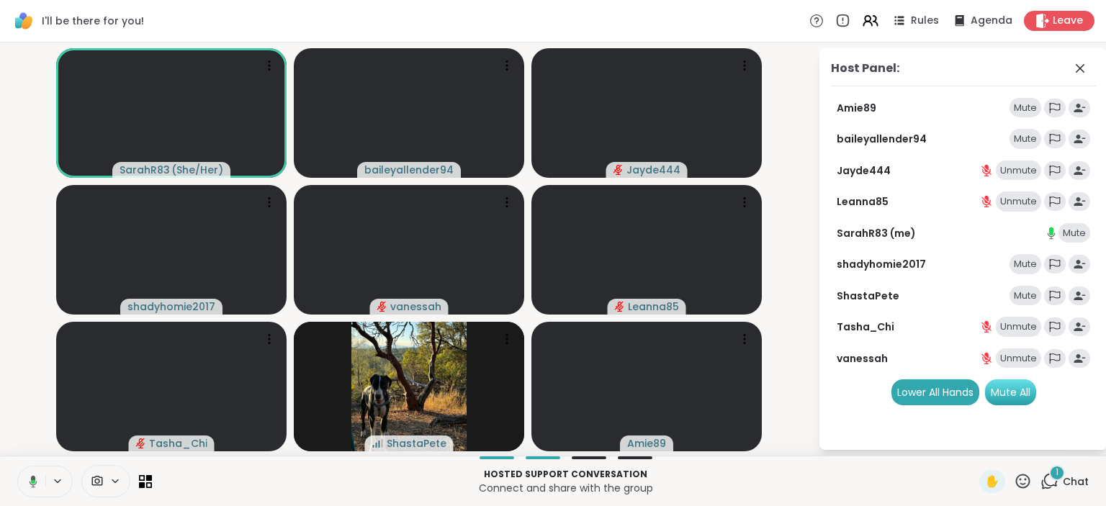
click at [1012, 388] on div "Mute All" at bounding box center [1010, 392] width 51 height 26
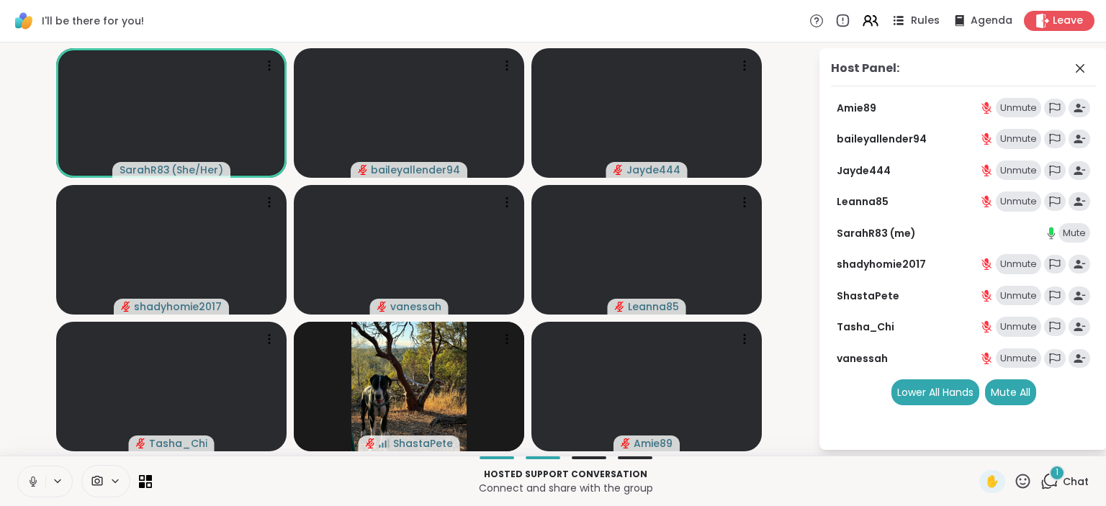
click at [922, 24] on span "Rules" at bounding box center [926, 21] width 30 height 15
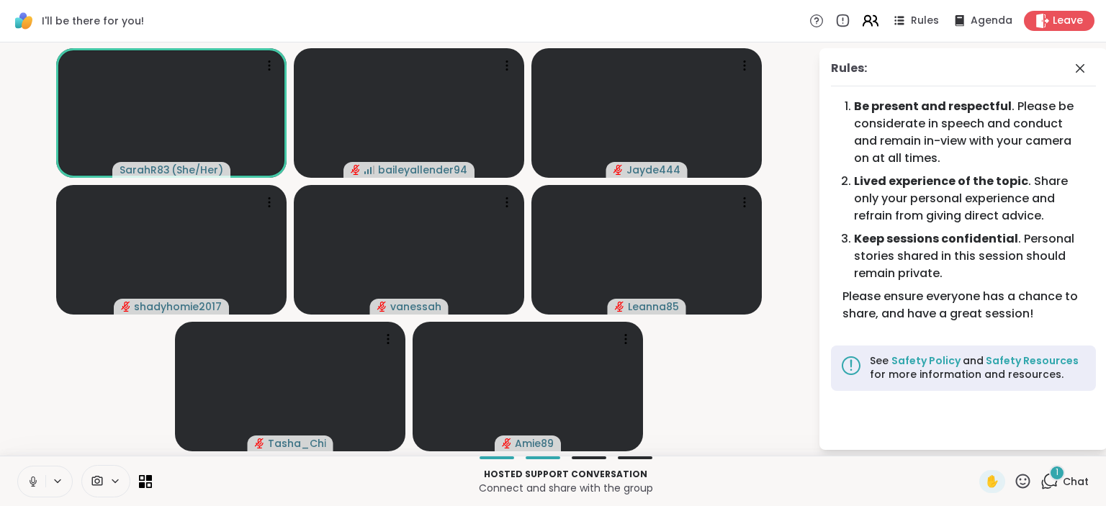
click at [877, 29] on icon at bounding box center [870, 21] width 18 height 18
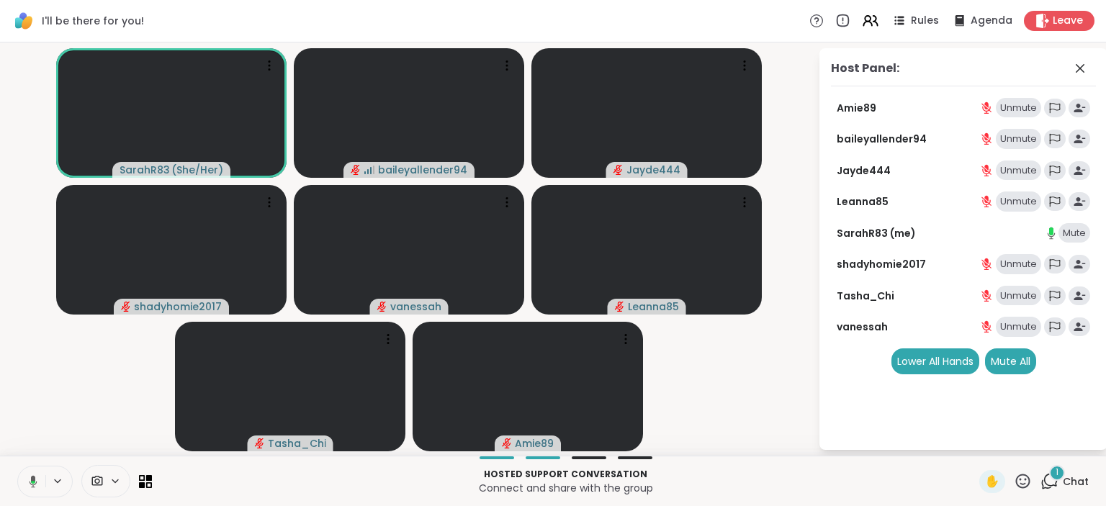
click at [795, 96] on video-player-container "SarahR83 ( She/Her ) baileyallender94 Jayde444 shadyhomie2017 vanessah Leanna85…" at bounding box center [409, 249] width 801 height 402
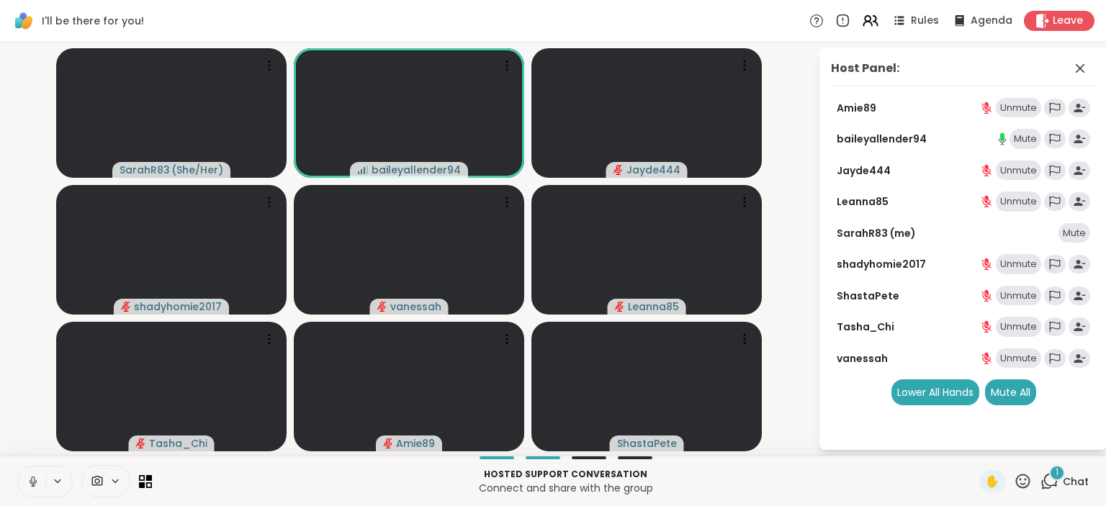
click at [821, 465] on div "Hosted support conversation Connect and share with the group ✋ 1 Chat" at bounding box center [553, 481] width 1106 height 50
click at [1053, 485] on icon at bounding box center [1049, 481] width 18 height 18
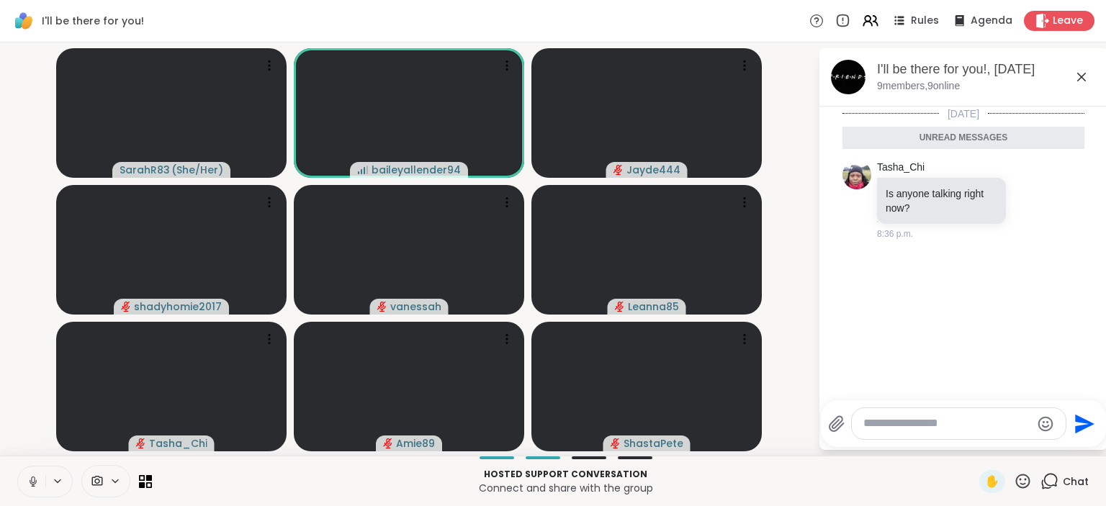
click at [901, 425] on textarea "Type your message" at bounding box center [947, 423] width 168 height 15
type textarea "***"
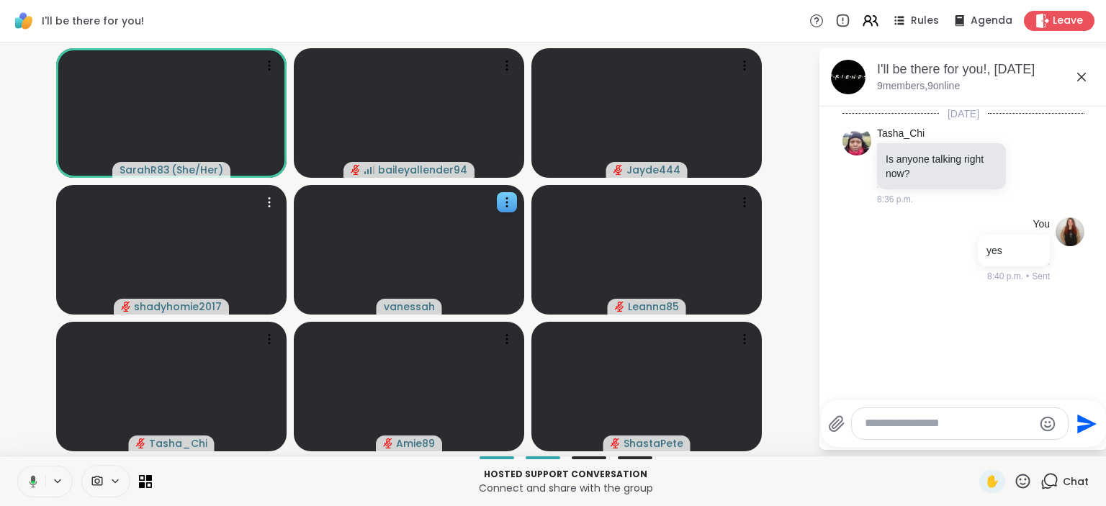
drag, startPoint x: 13, startPoint y: 308, endPoint x: 321, endPoint y: 304, distance: 308.2
click at [321, 304] on video-player-container "SarahR83 ( She/Her ) baileyallender94 Jayde444 shadyhomie2017 vanessah Leanna85…" at bounding box center [409, 249] width 801 height 402
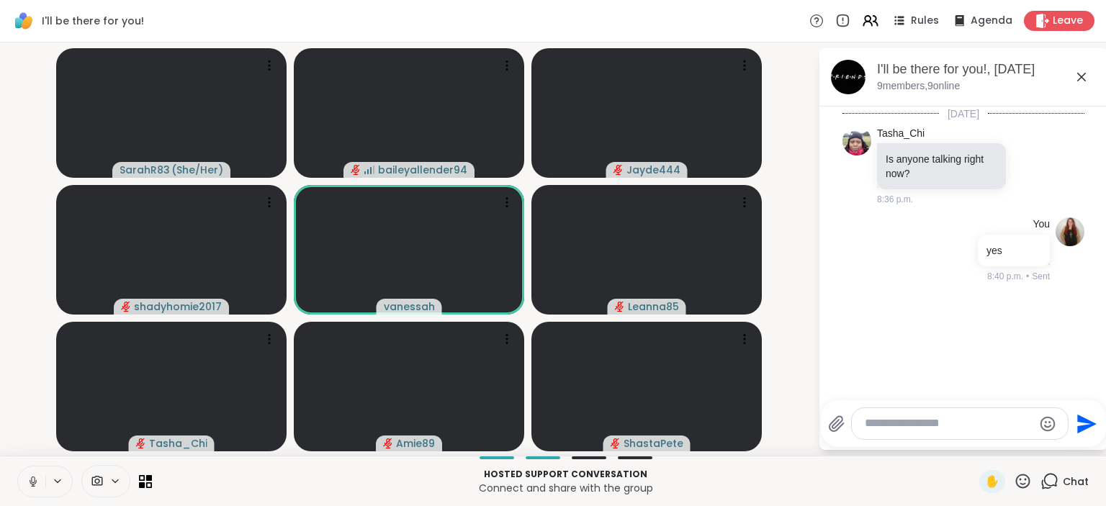
click at [793, 389] on video-player-container "SarahR83 ( She/Her ) baileyallender94 Jayde444 shadyhomie2017 vanessah Leanna85…" at bounding box center [409, 249] width 801 height 402
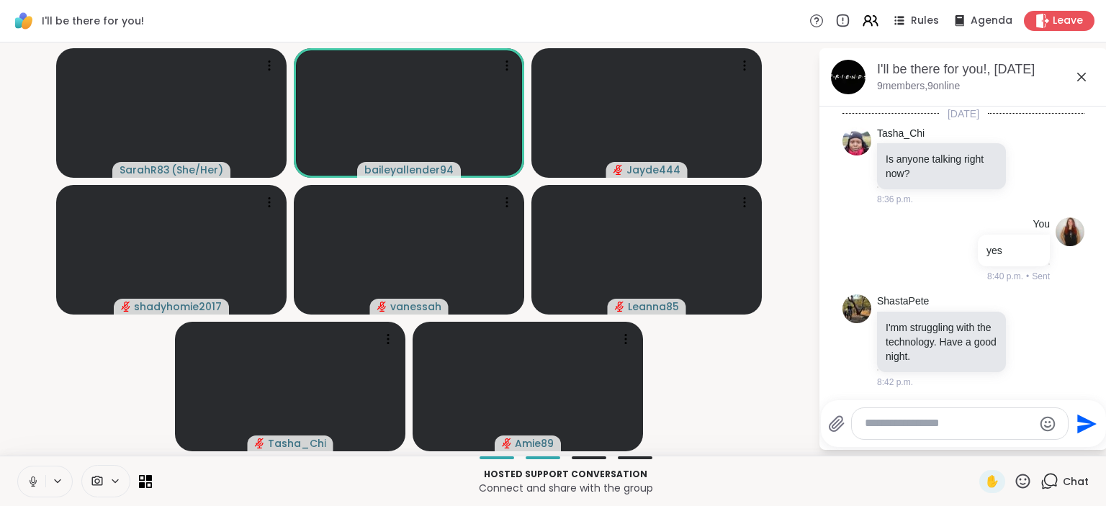
click at [27, 483] on icon at bounding box center [33, 481] width 13 height 13
click at [1054, 19] on span "Leave" at bounding box center [1069, 21] width 32 height 15
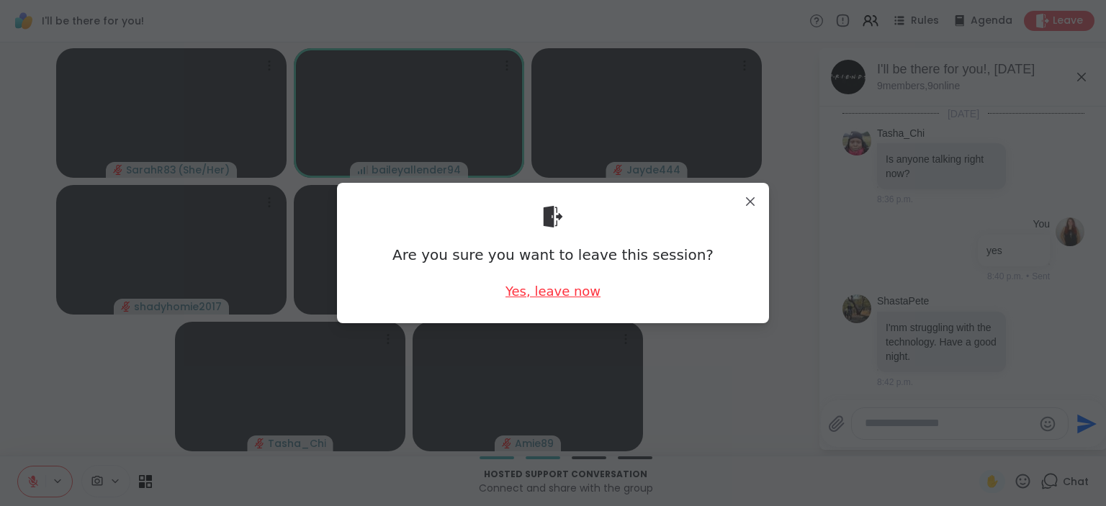
click at [560, 292] on div "Yes, leave now" at bounding box center [552, 291] width 95 height 18
